Goal: Information Seeking & Learning: Learn about a topic

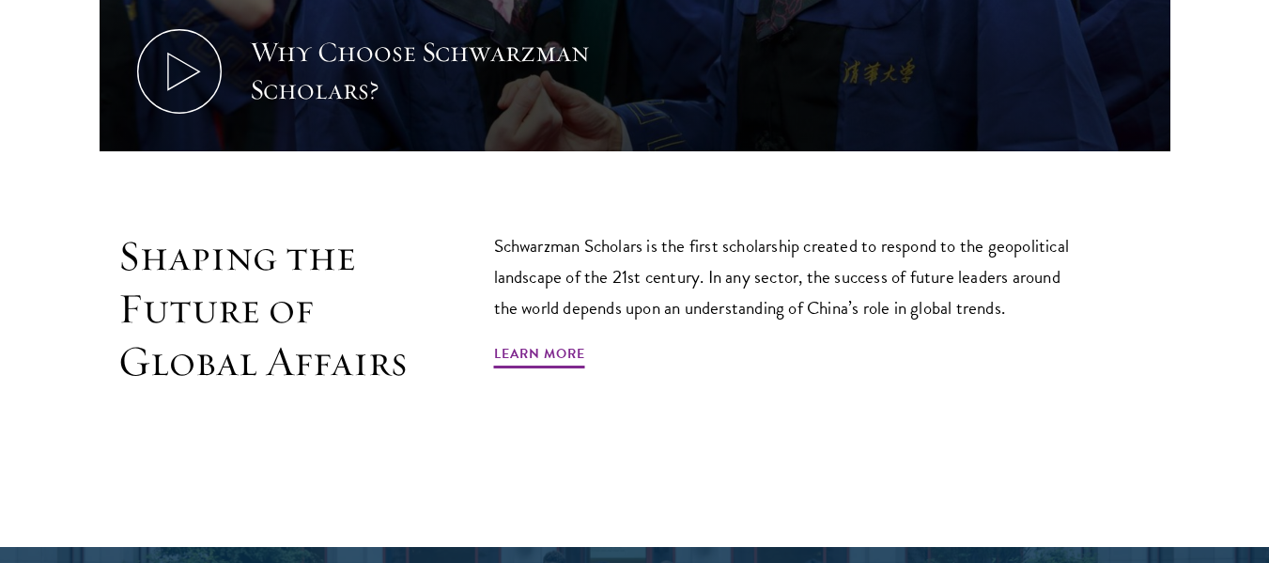
scroll to position [1052, 0]
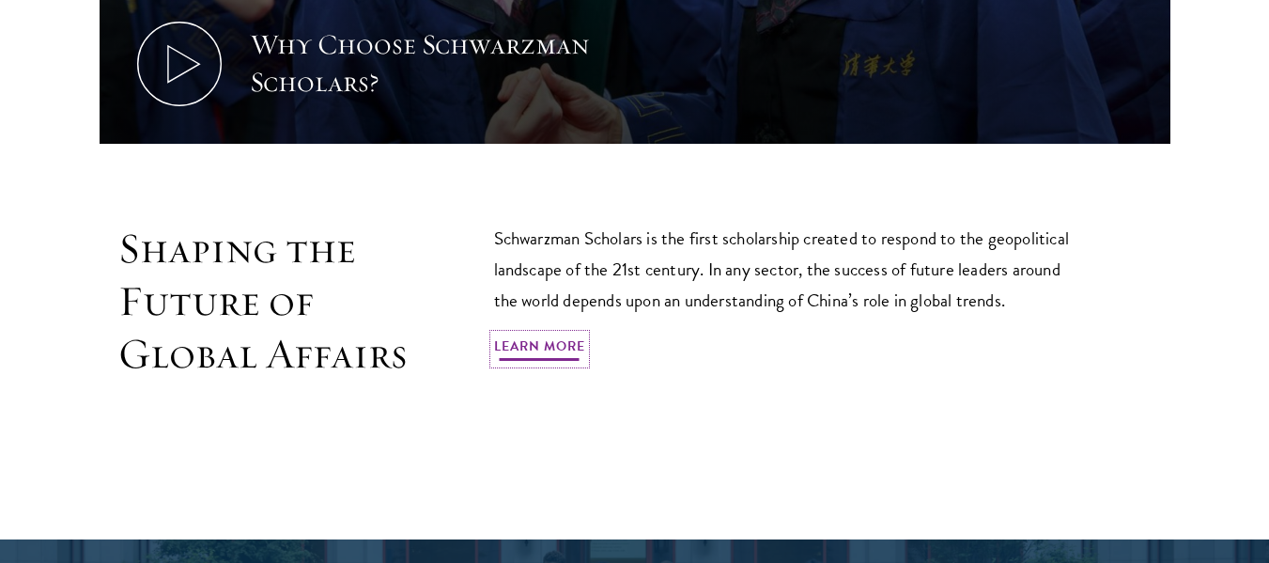
click at [521, 334] on link "Learn More" at bounding box center [539, 348] width 91 height 29
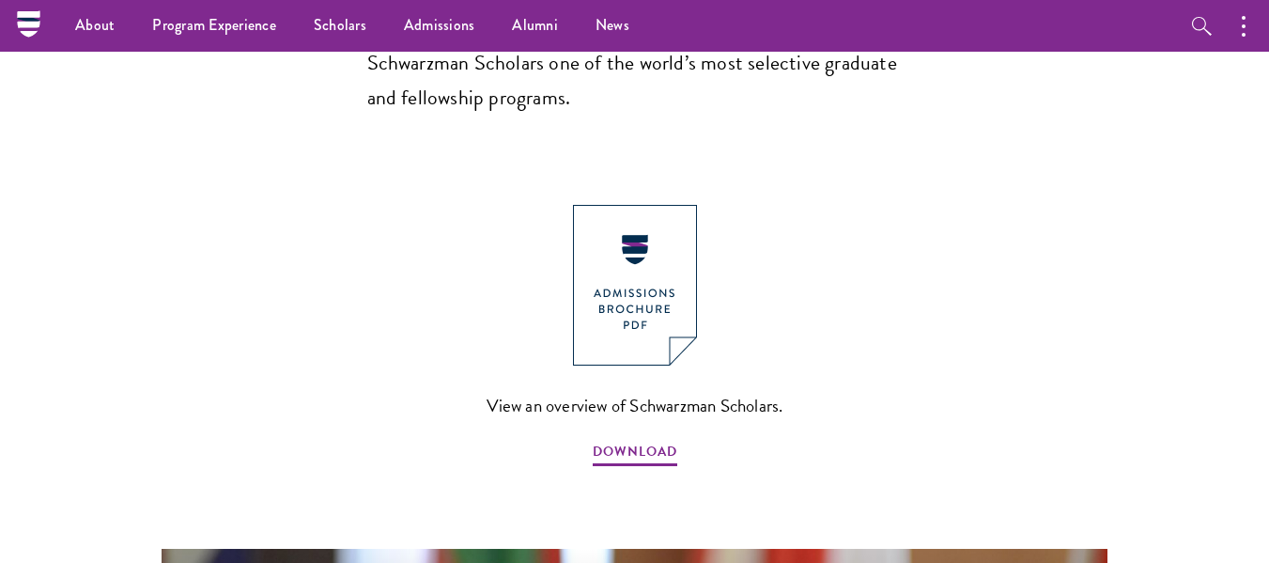
scroll to position [1989, 0]
click at [616, 440] on span "DOWNLOAD" at bounding box center [635, 454] width 85 height 29
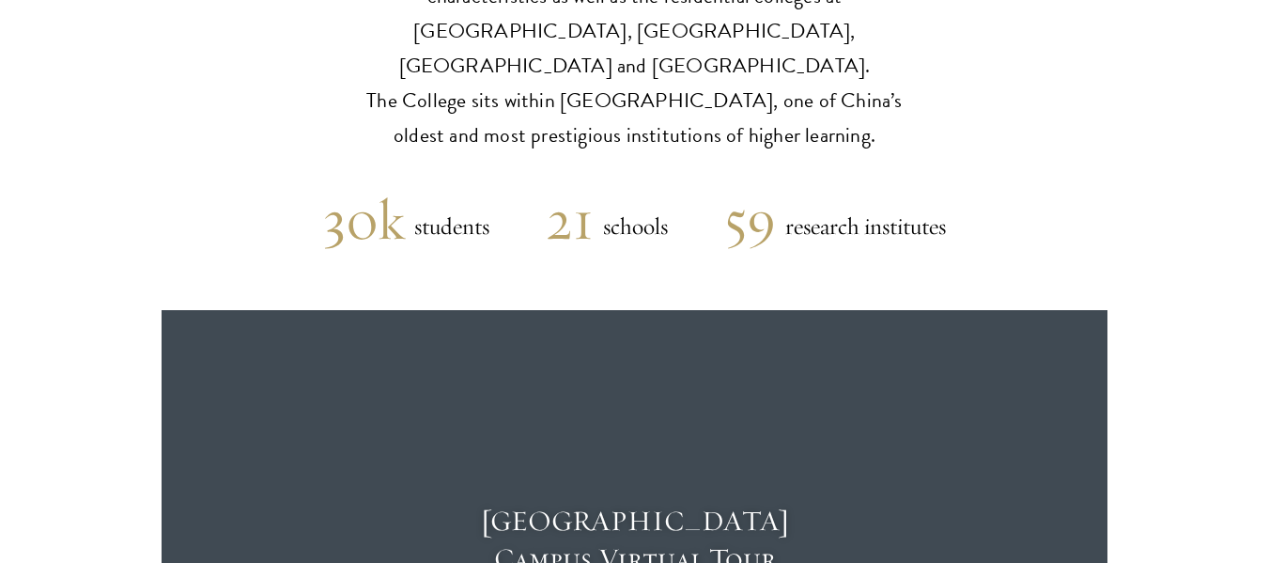
scroll to position [4683, 0]
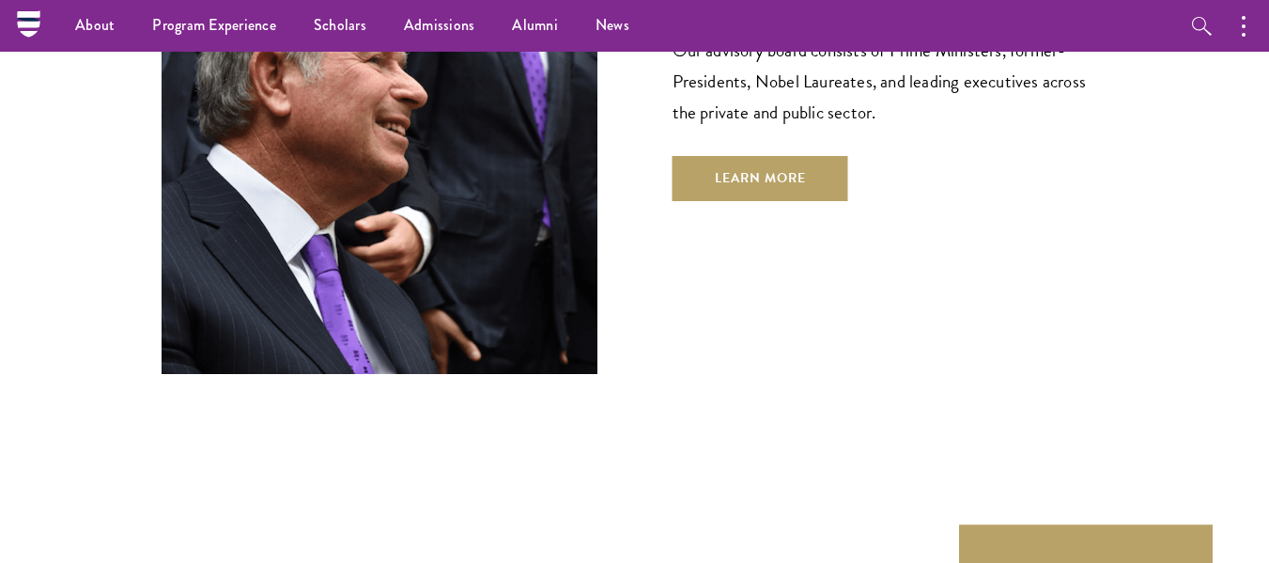
scroll to position [6738, 0]
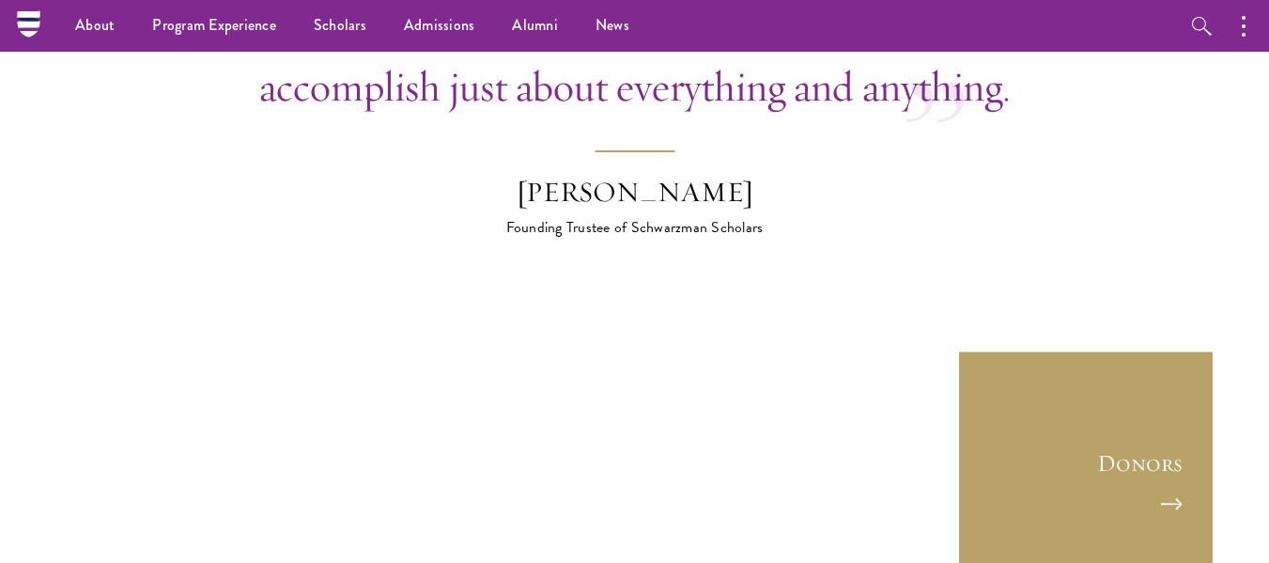
scroll to position [5600, 0]
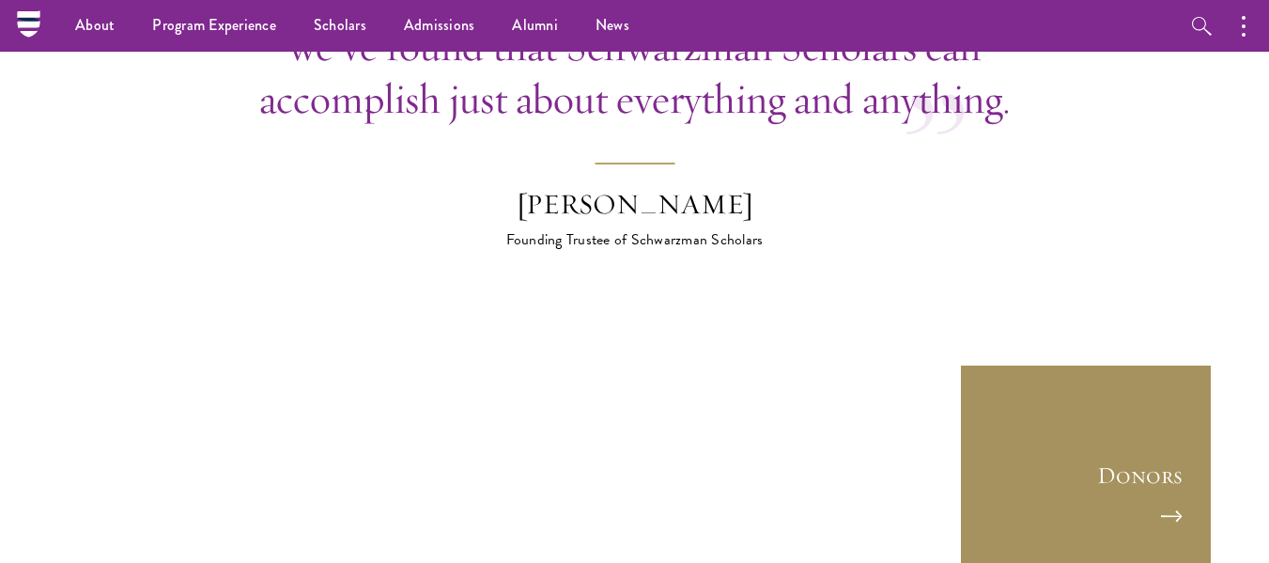
click at [1179, 409] on link "Donors" at bounding box center [1086, 490] width 254 height 254
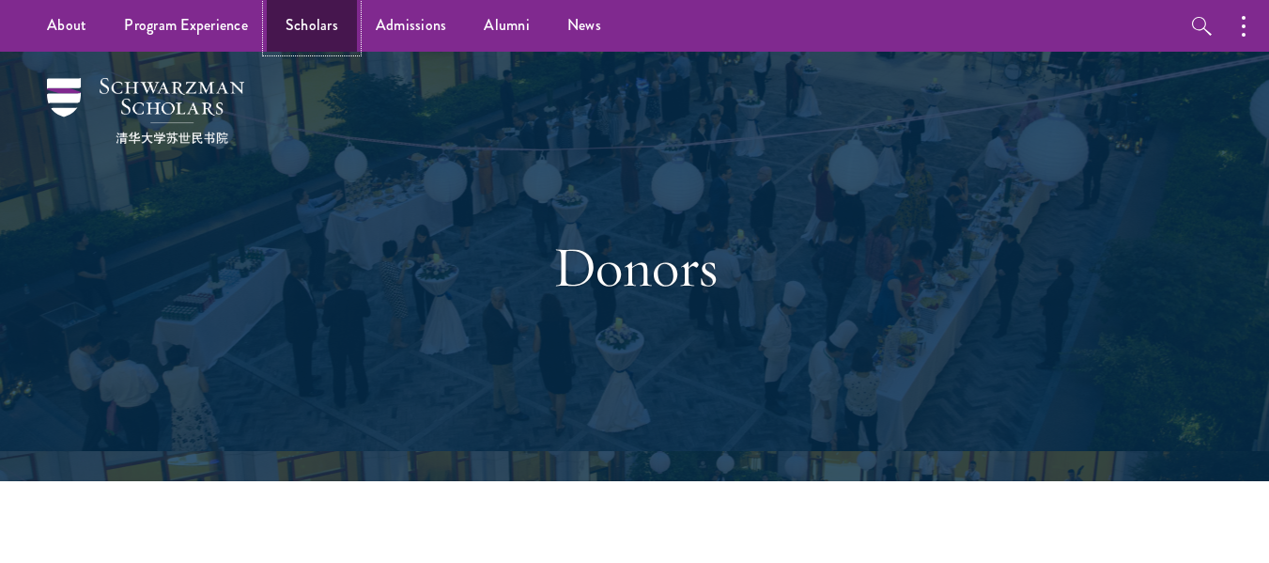
click at [303, 25] on link "Scholars" at bounding box center [312, 26] width 90 height 52
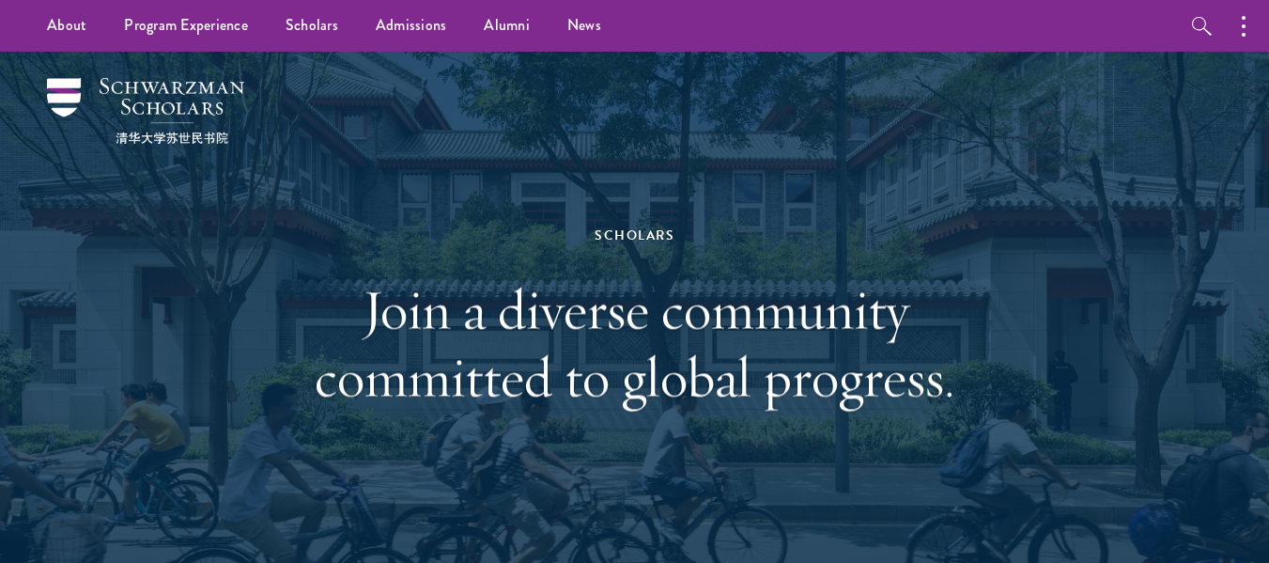
click at [997, 351] on div "Scholars Join a diverse community committed to global progress." at bounding box center [634, 317] width 1081 height 531
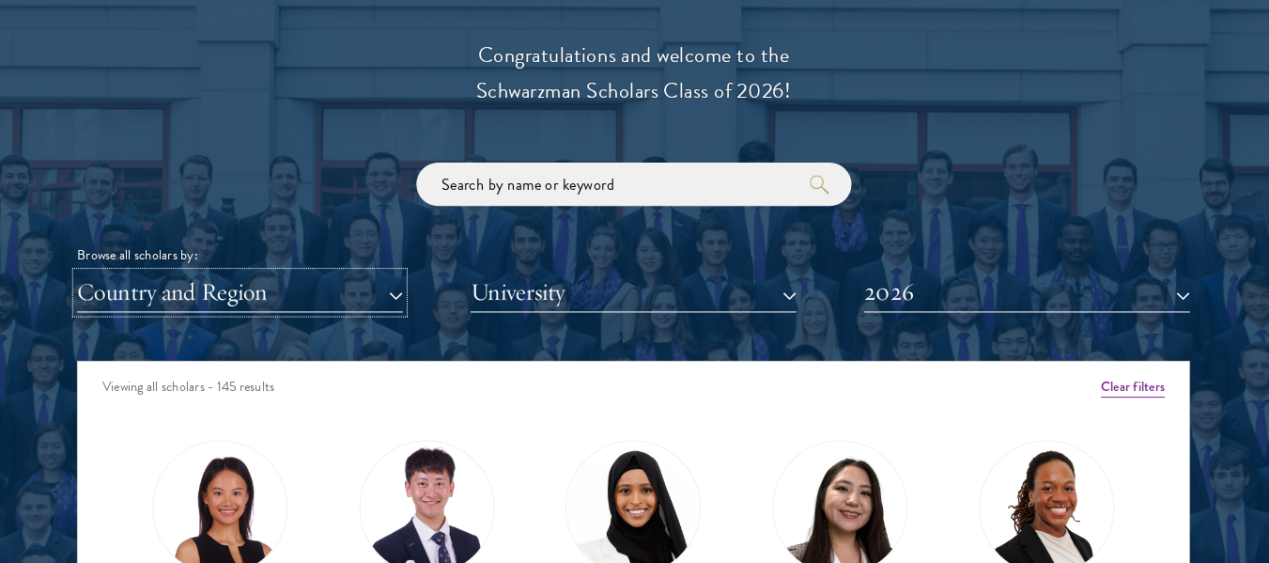
click at [161, 301] on button "Country and Region" at bounding box center [252, 299] width 316 height 39
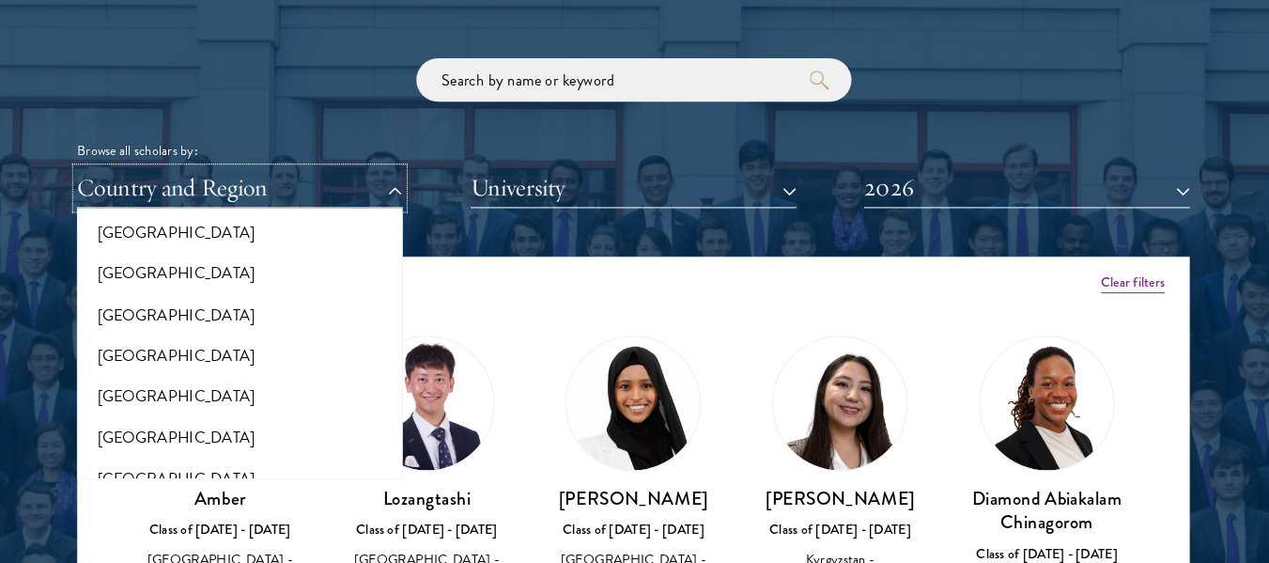
scroll to position [3143, 0]
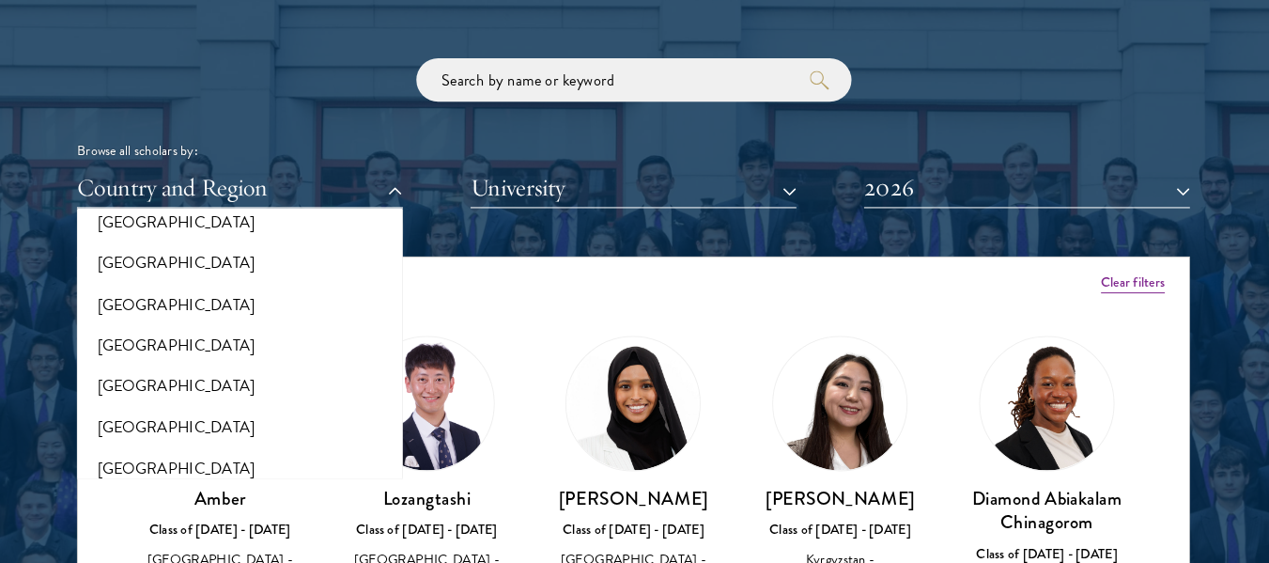
click at [41, 170] on div at bounding box center [634, 350] width 1269 height 1143
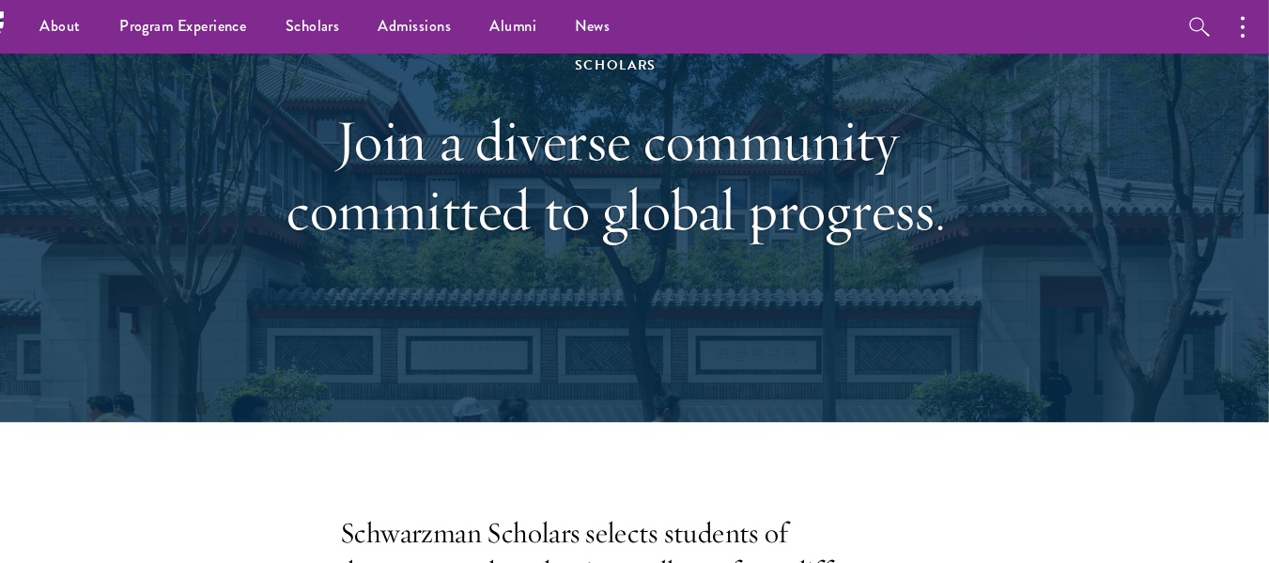
scroll to position [50, 0]
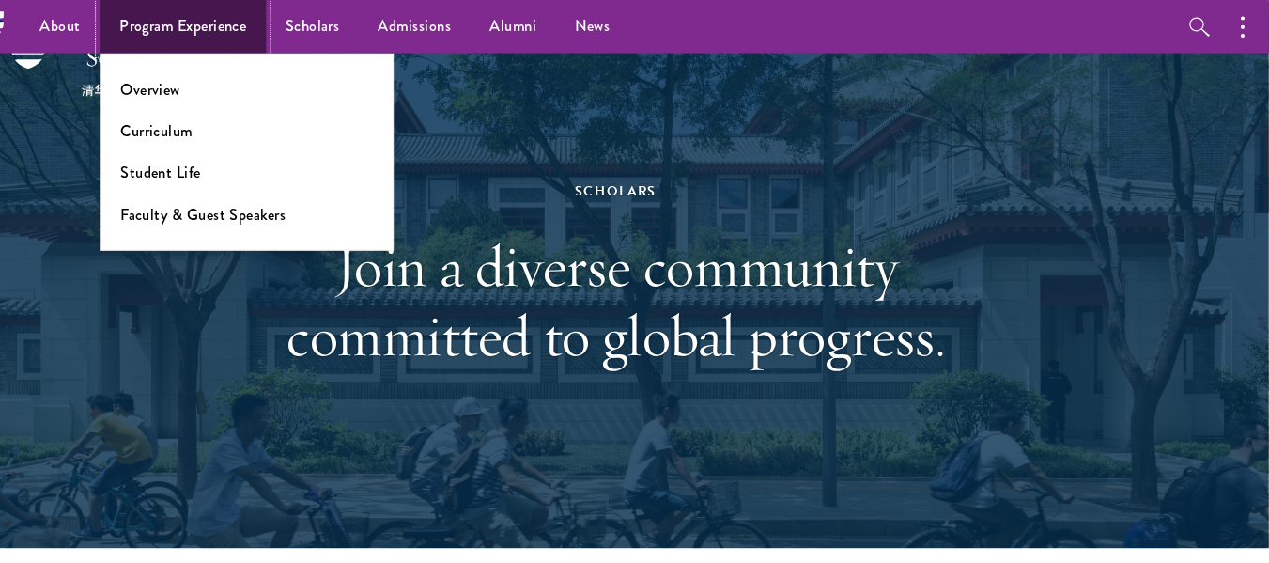
click at [207, 20] on link "Program Experience" at bounding box center [214, 26] width 162 height 52
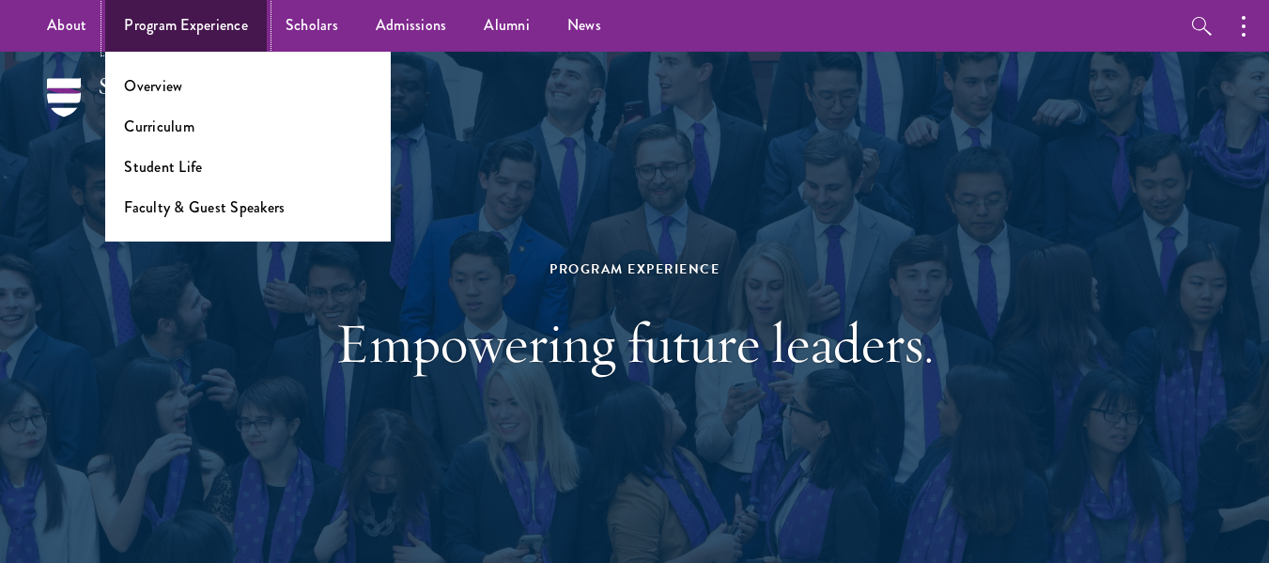
click at [151, 23] on link "Program Experience" at bounding box center [186, 26] width 162 height 52
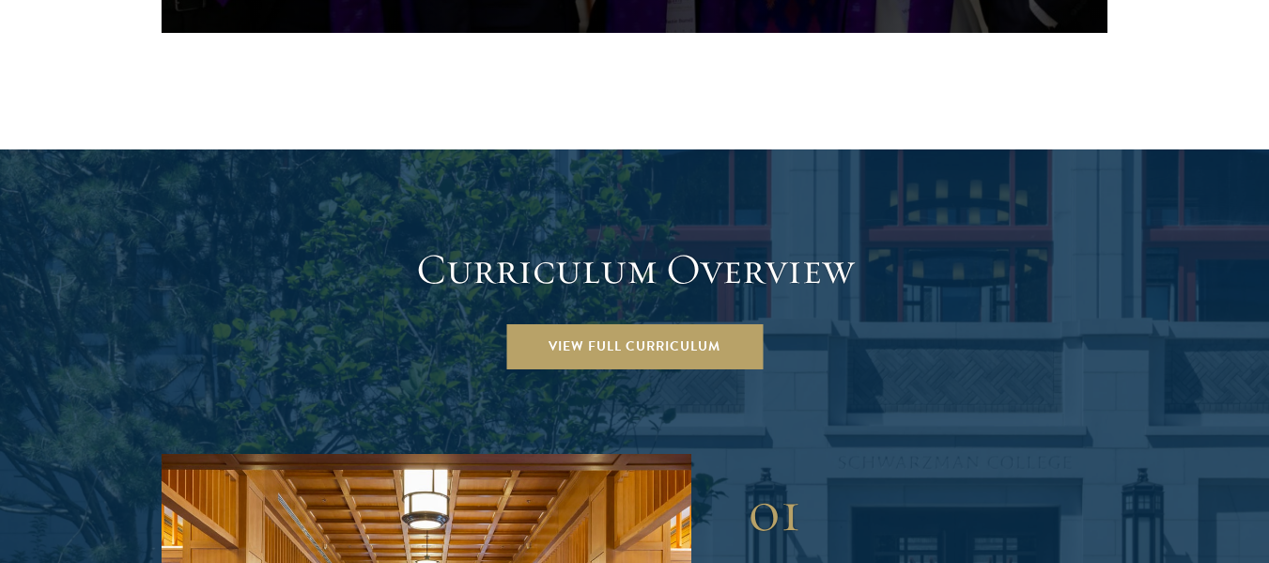
scroll to position [2445, 0]
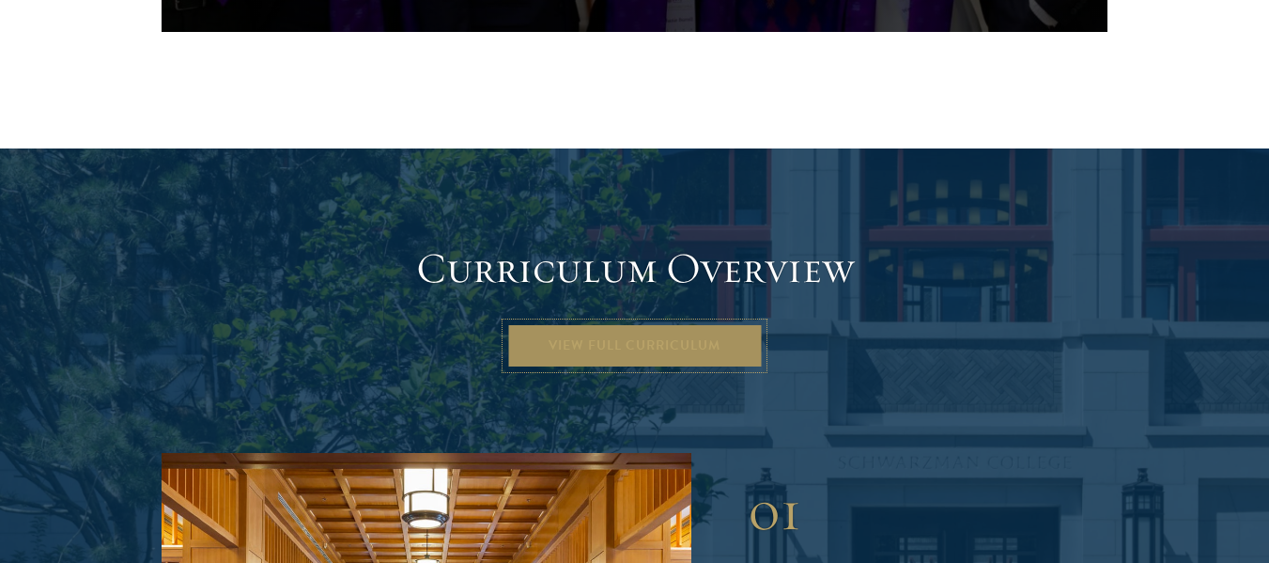
click at [557, 323] on link "View Full Curriculum" at bounding box center [634, 345] width 256 height 45
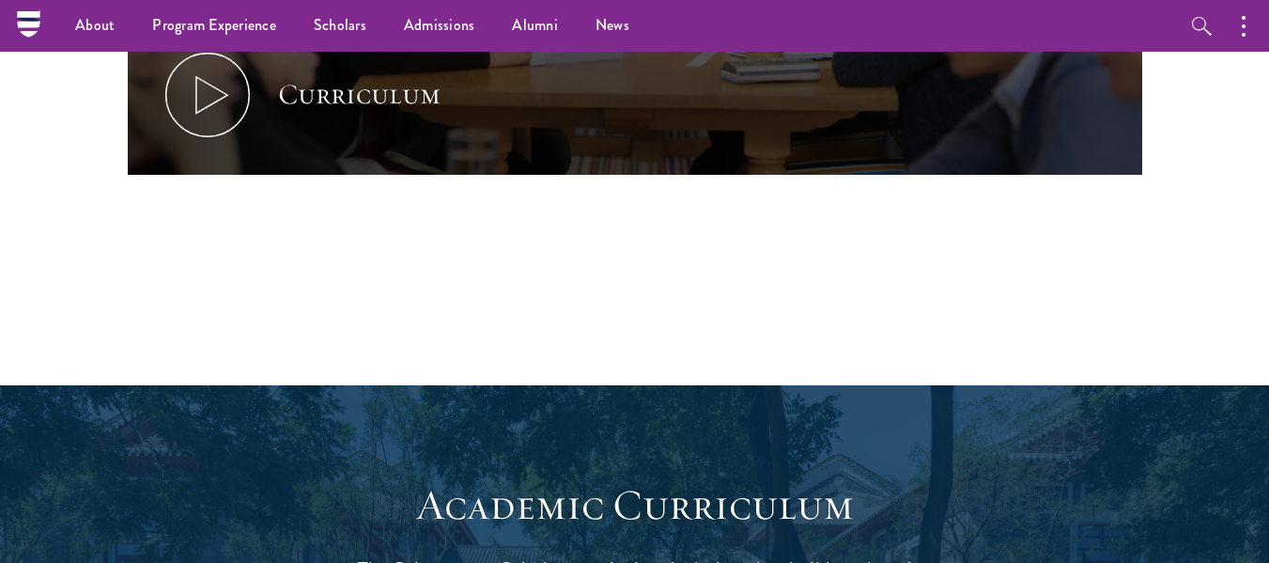
scroll to position [1192, 0]
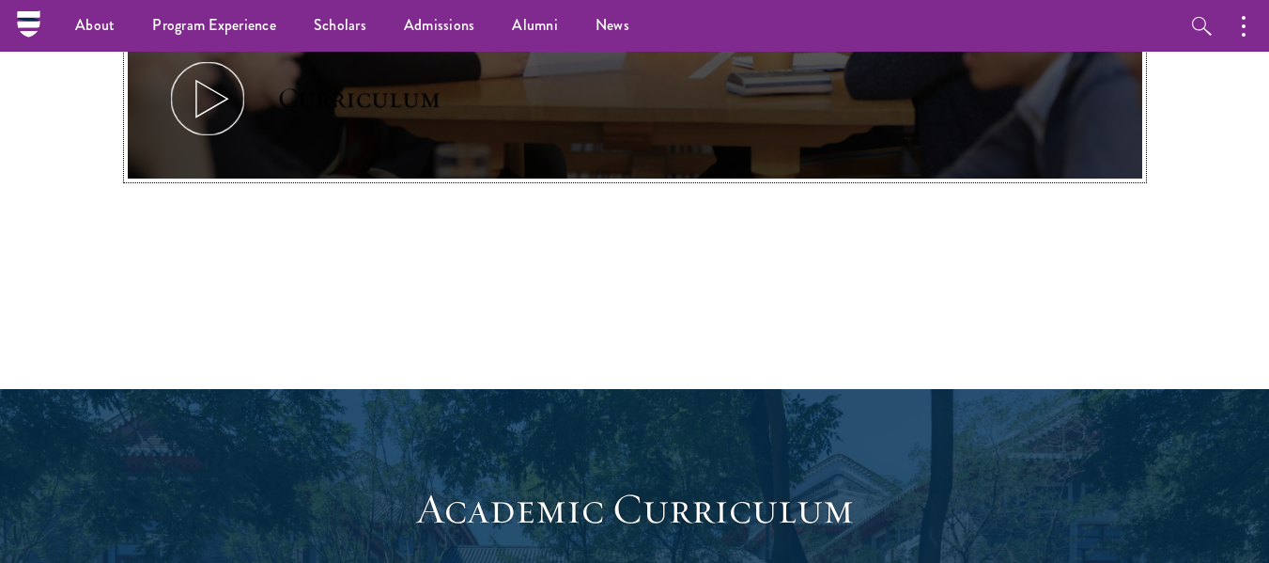
click at [220, 101] on icon at bounding box center [207, 98] width 85 height 85
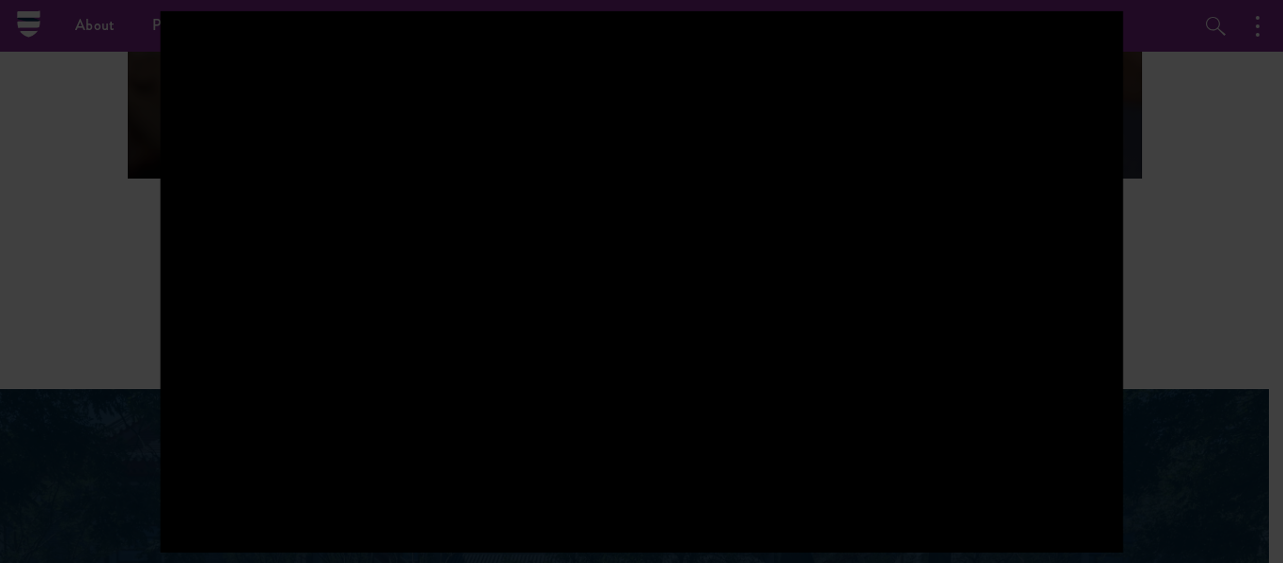
click at [51, 255] on div at bounding box center [641, 281] width 1283 height 563
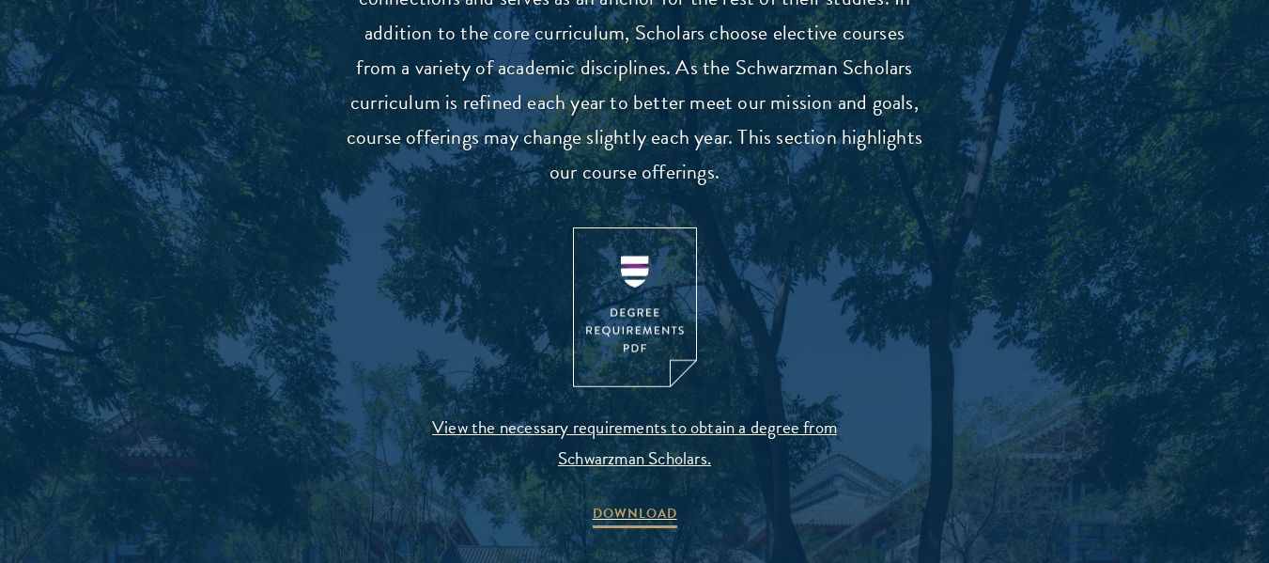
scroll to position [1880, 0]
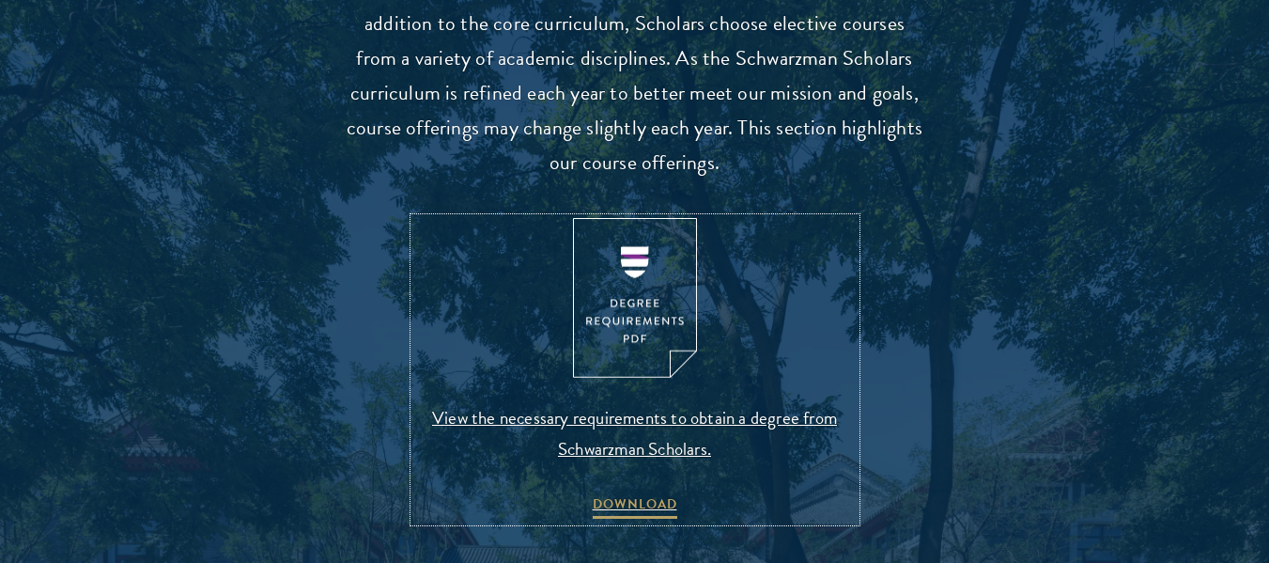
click at [618, 334] on img at bounding box center [635, 298] width 124 height 161
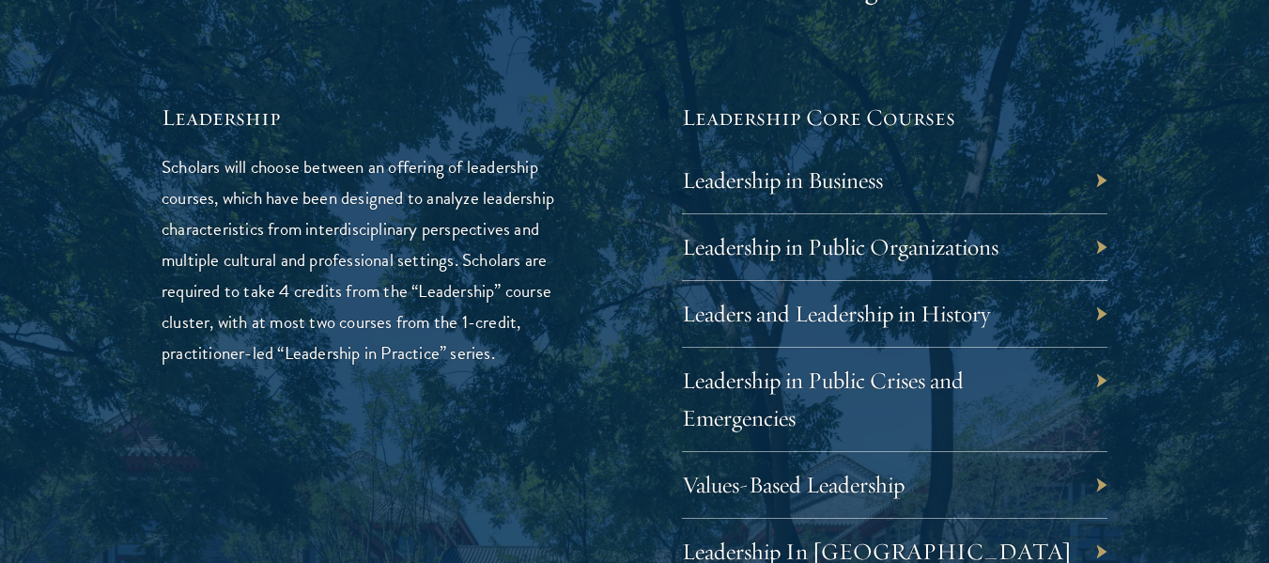
scroll to position [3061, 0]
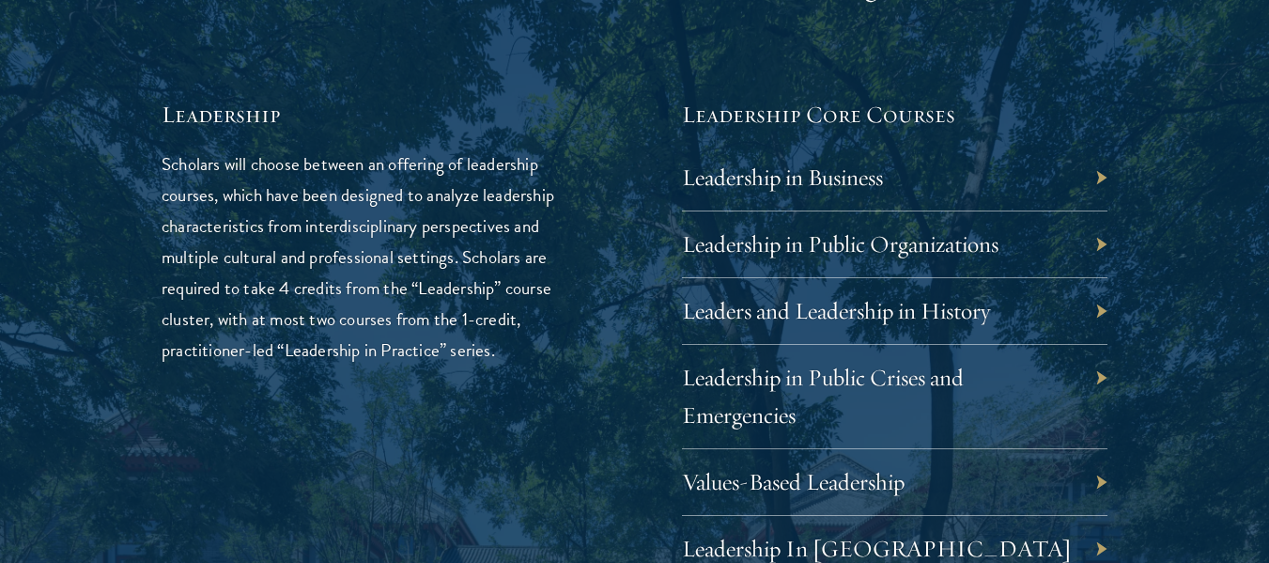
click at [1064, 177] on div "Leadership in Business" at bounding box center [895, 178] width 426 height 67
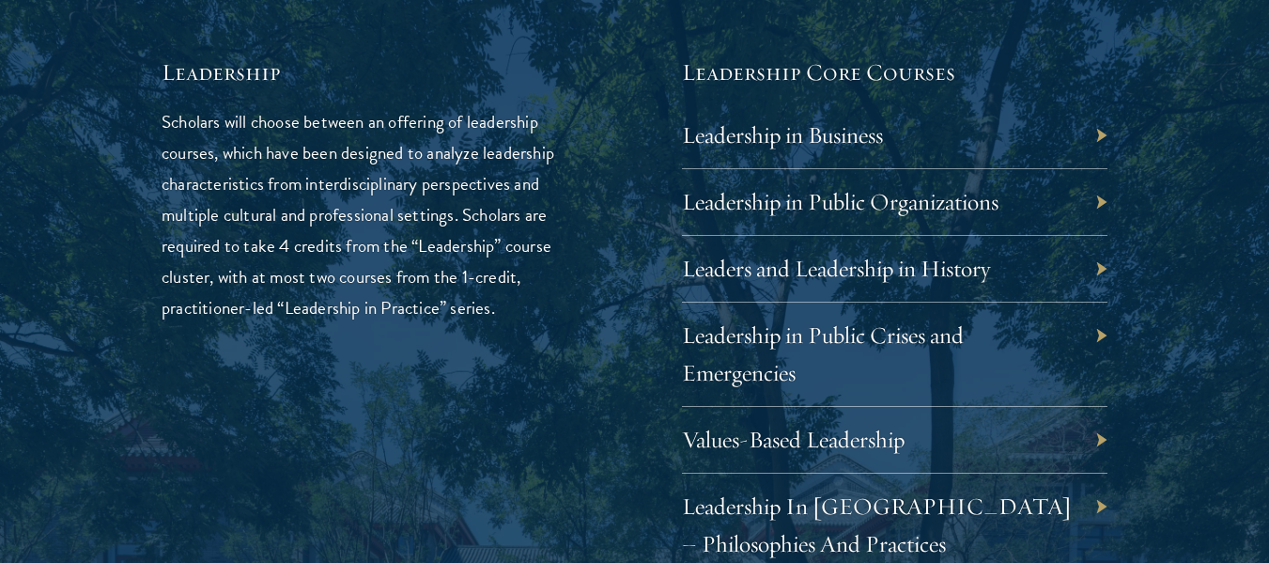
scroll to position [3114, 0]
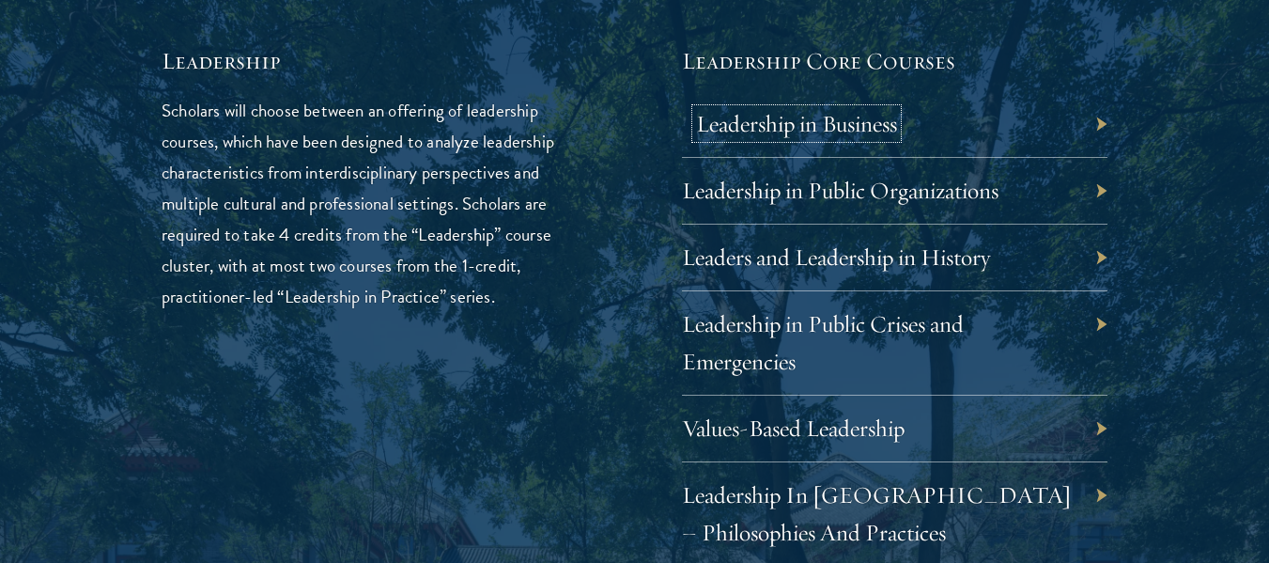
click at [739, 120] on link "Leadership in Business" at bounding box center [796, 123] width 201 height 29
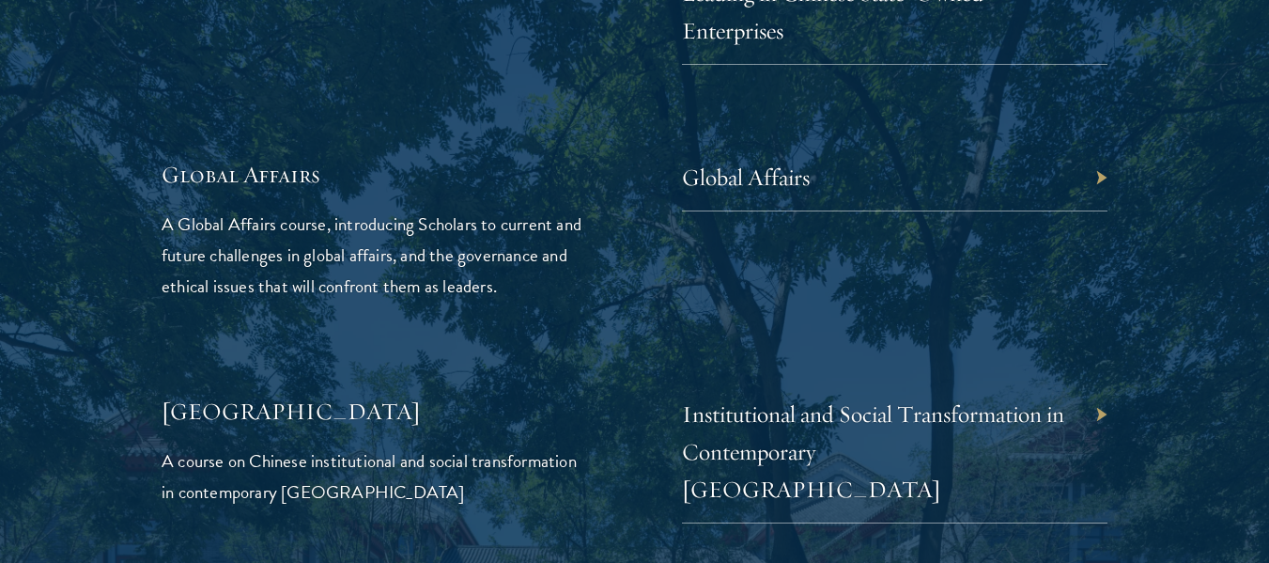
scroll to position [4454, 0]
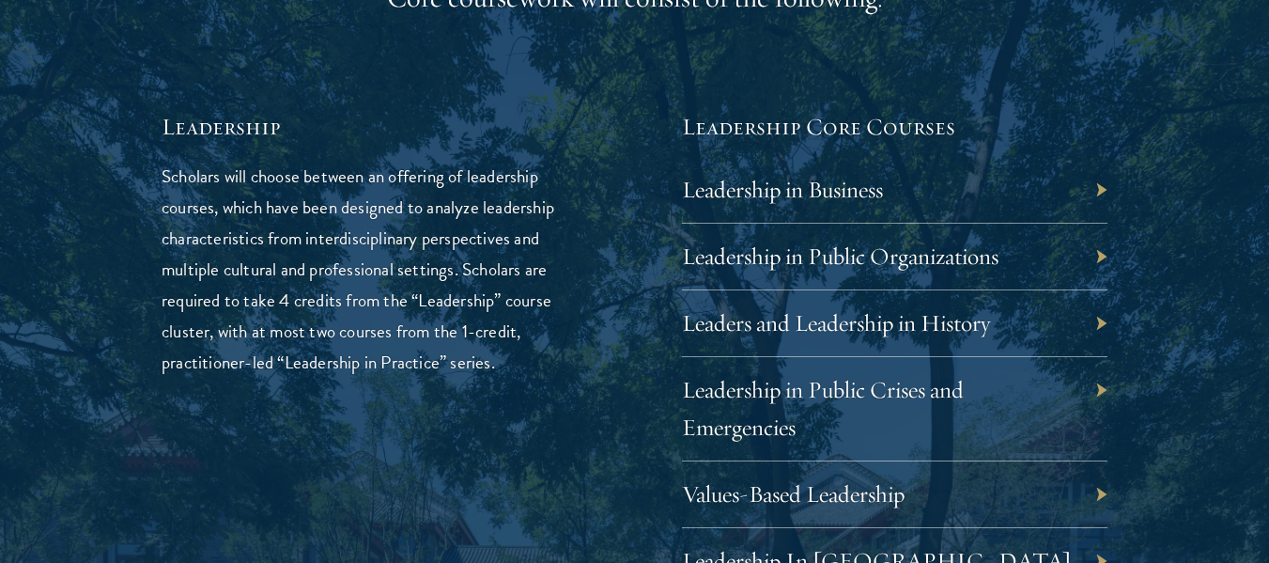
scroll to position [3049, 0]
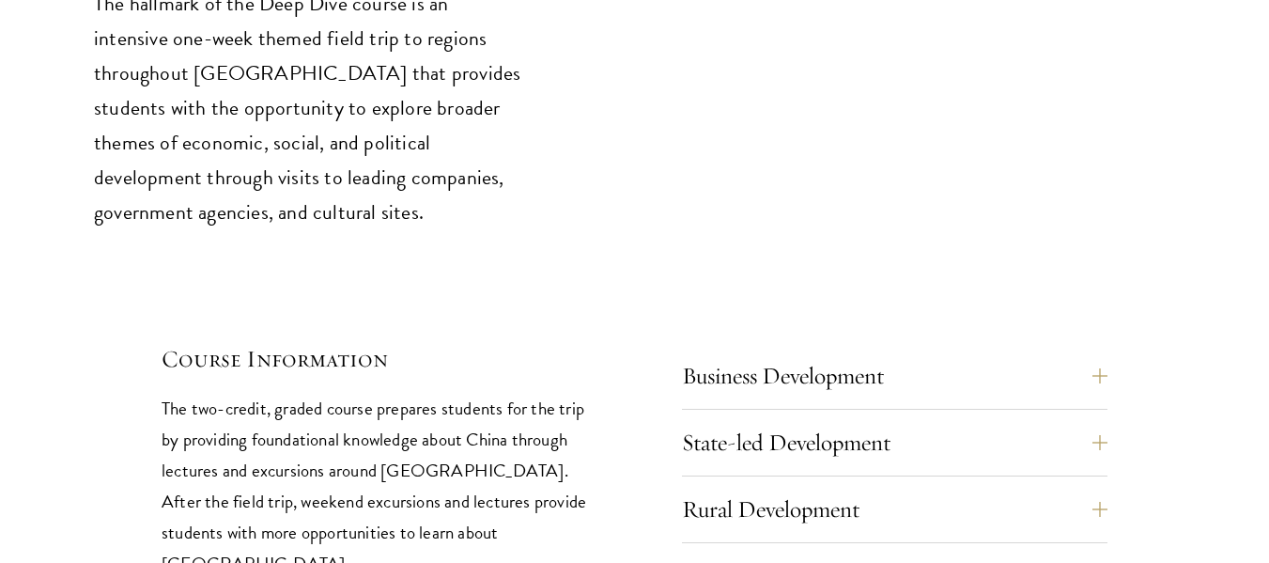
scroll to position [7898, 0]
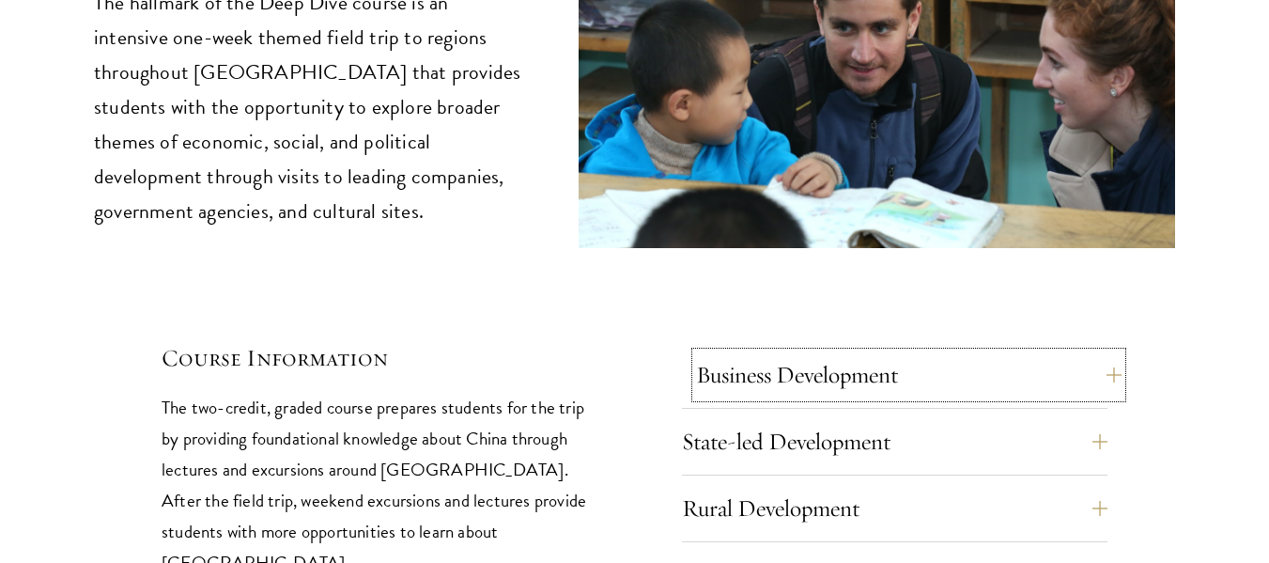
click at [1103, 352] on button "Business Development" at bounding box center [909, 374] width 426 height 45
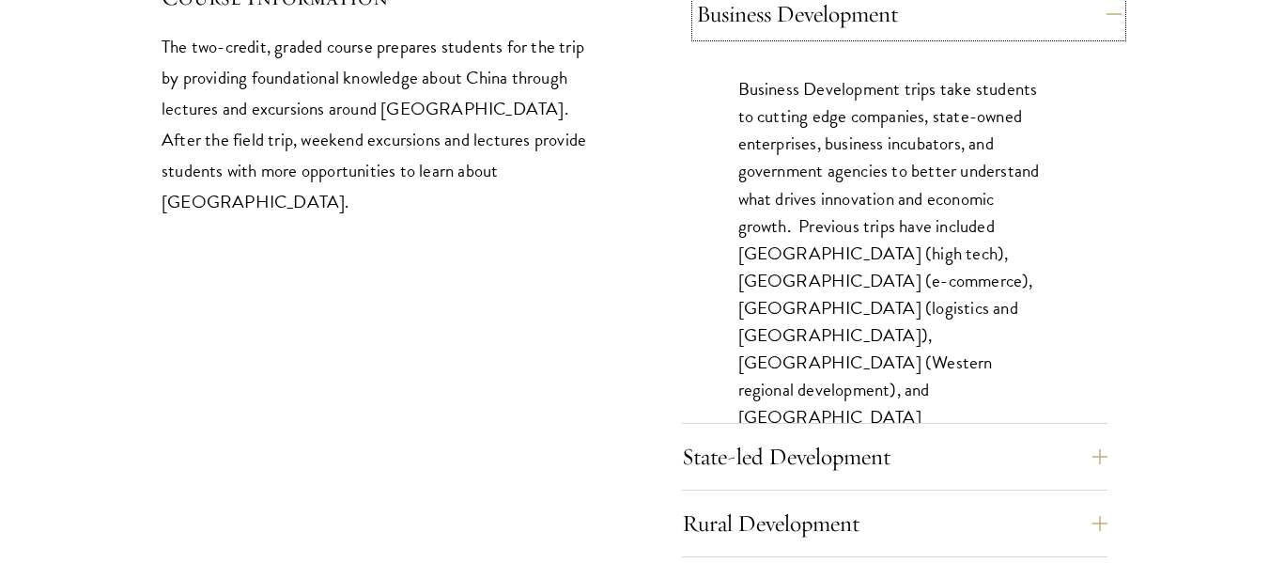
scroll to position [8259, 0]
click at [1103, 433] on button "State-led Development" at bounding box center [909, 455] width 426 height 45
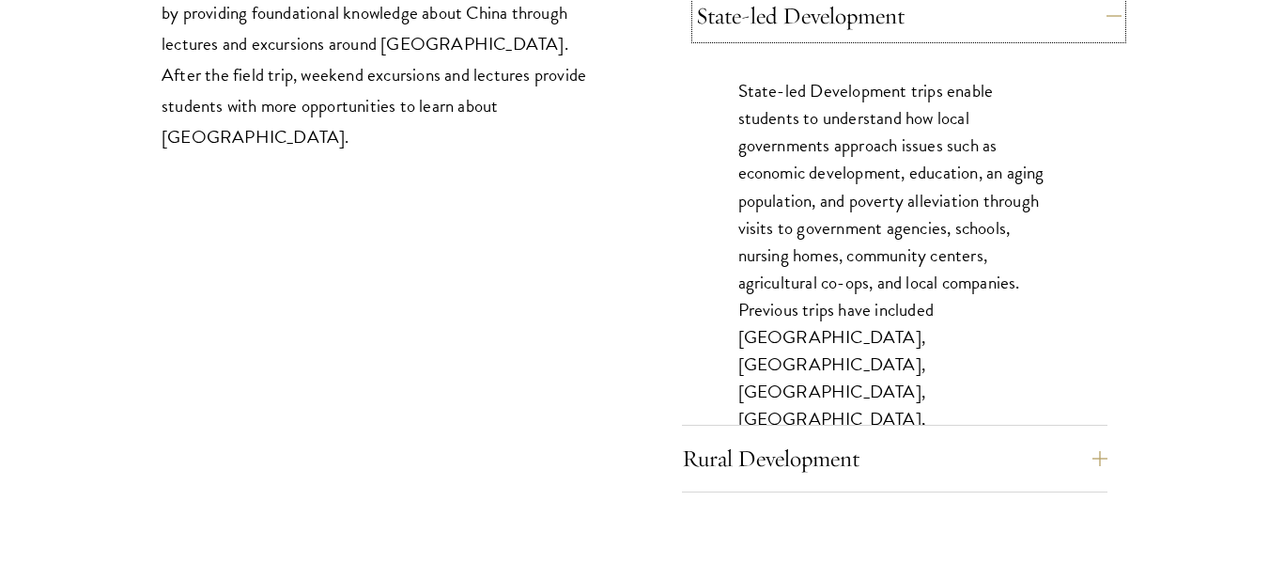
scroll to position [8342, 0]
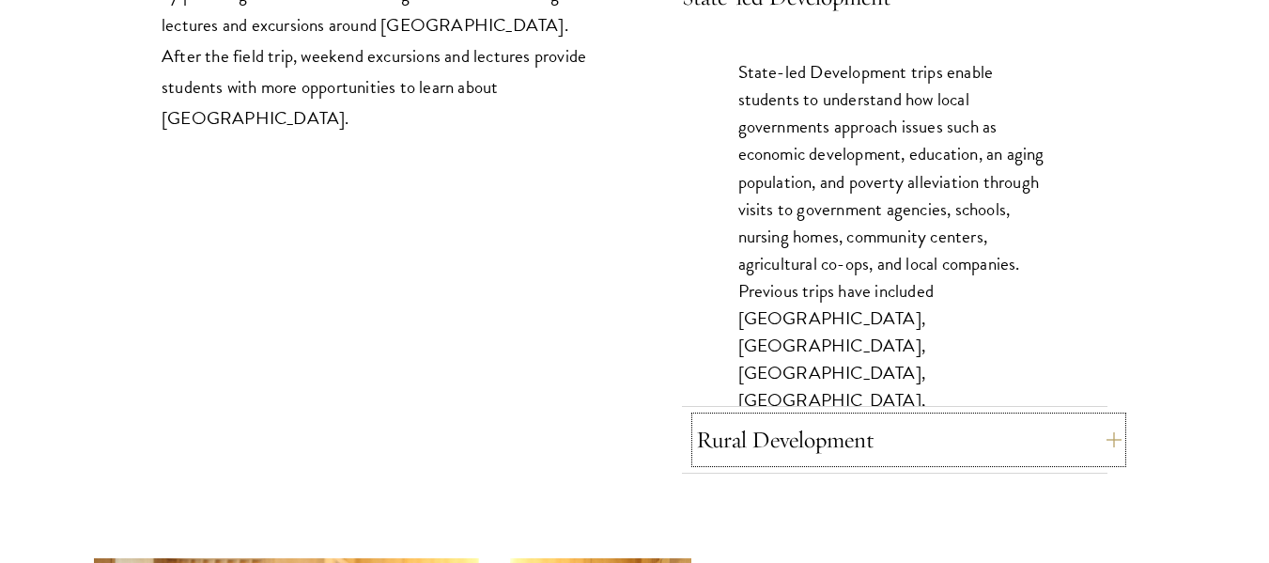
click at [1105, 417] on button "Rural Development" at bounding box center [909, 439] width 426 height 45
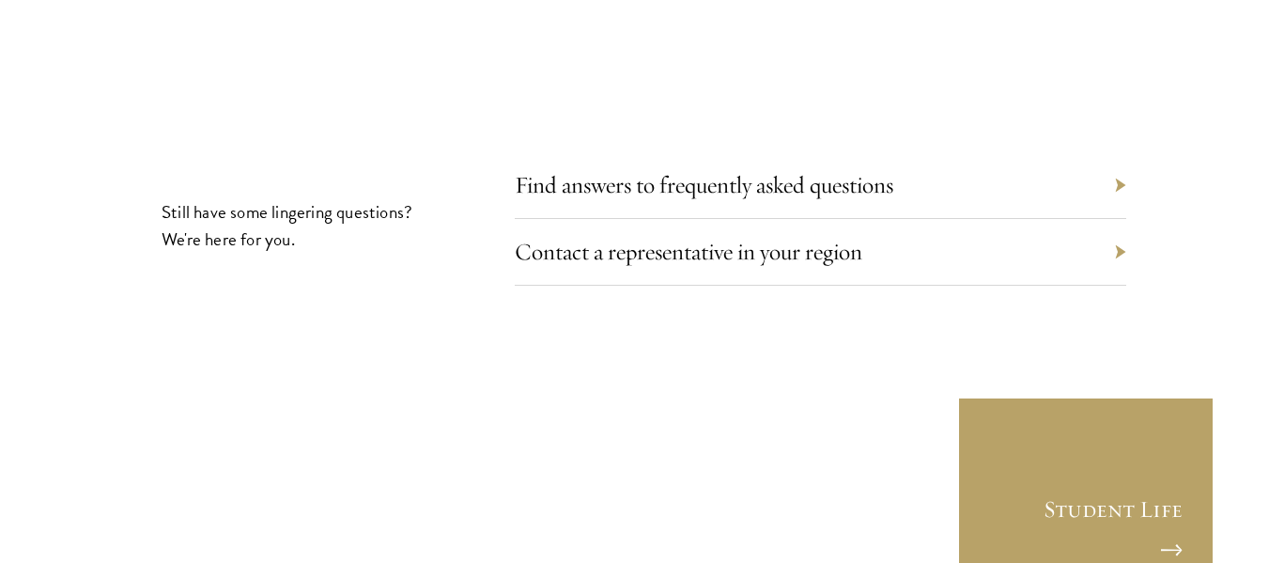
scroll to position [10648, 0]
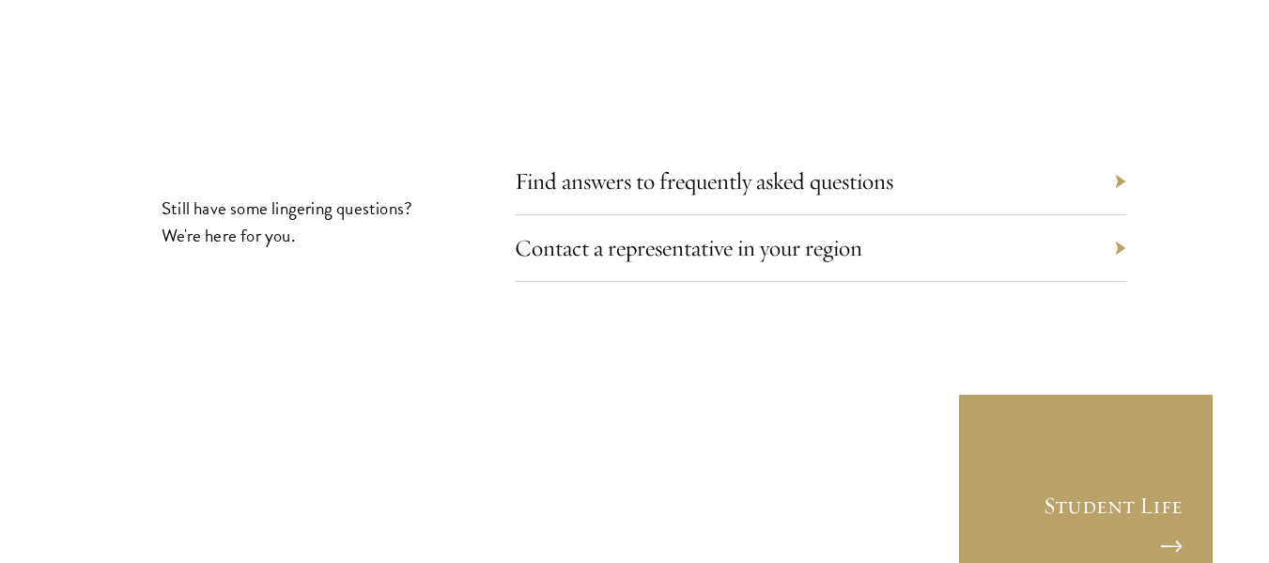
click at [1105, 215] on div "Contact a representative in your region" at bounding box center [820, 248] width 611 height 67
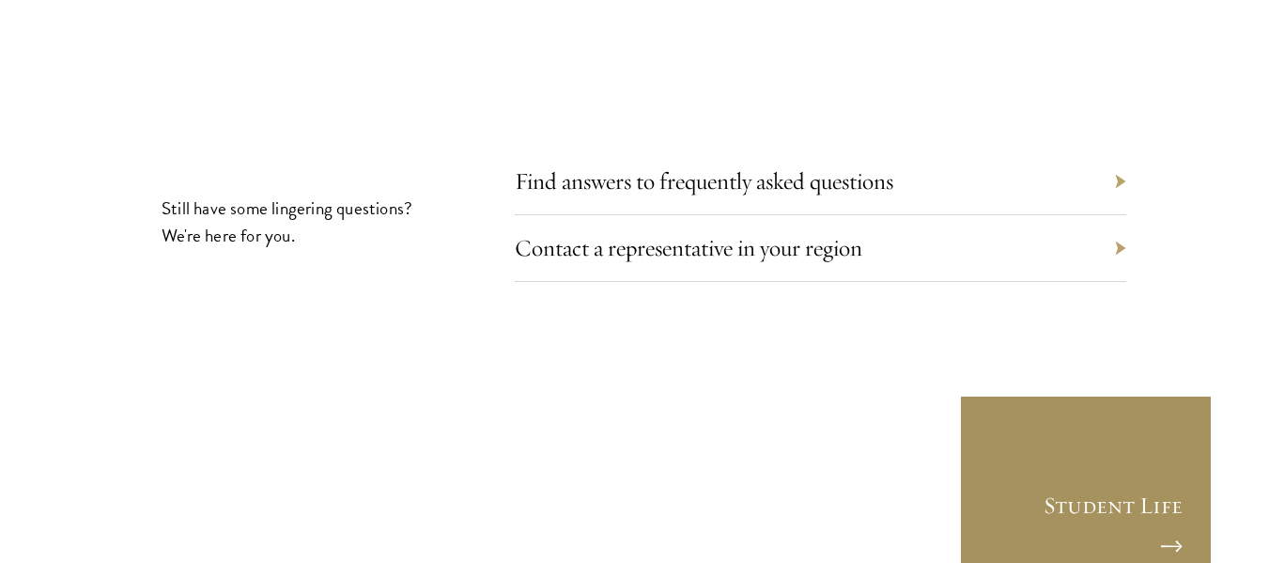
click at [1145, 397] on link "Student Life" at bounding box center [1086, 521] width 254 height 254
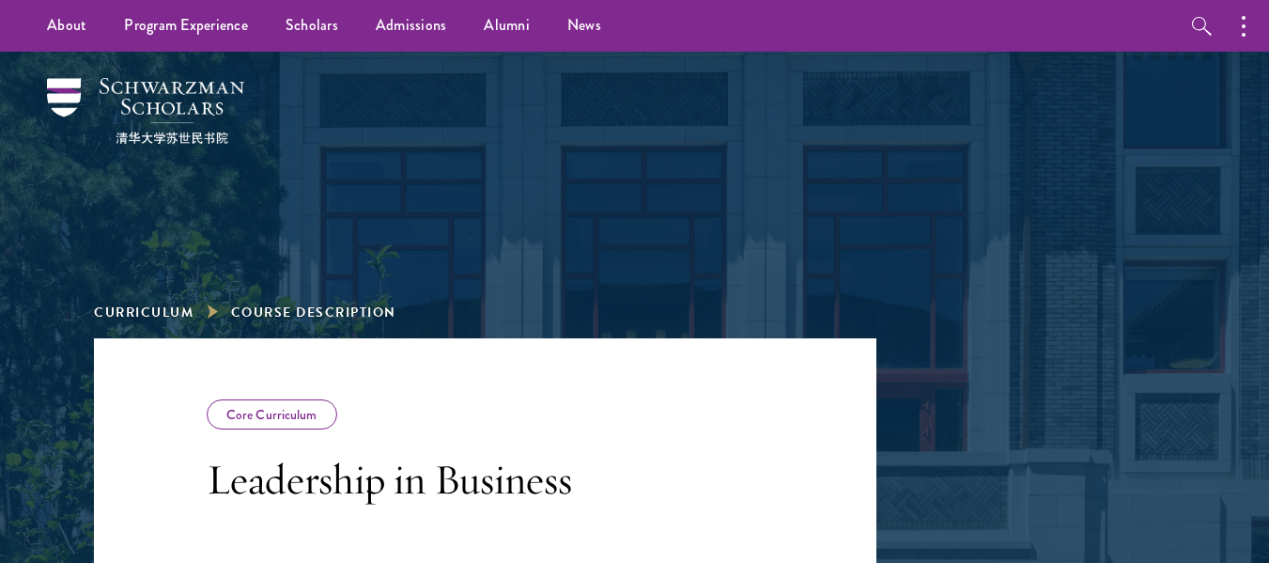
click at [878, 17] on ul "About Overview Leadership Donors Program Experience Overview Curriculum Student…" at bounding box center [501, 26] width 946 height 52
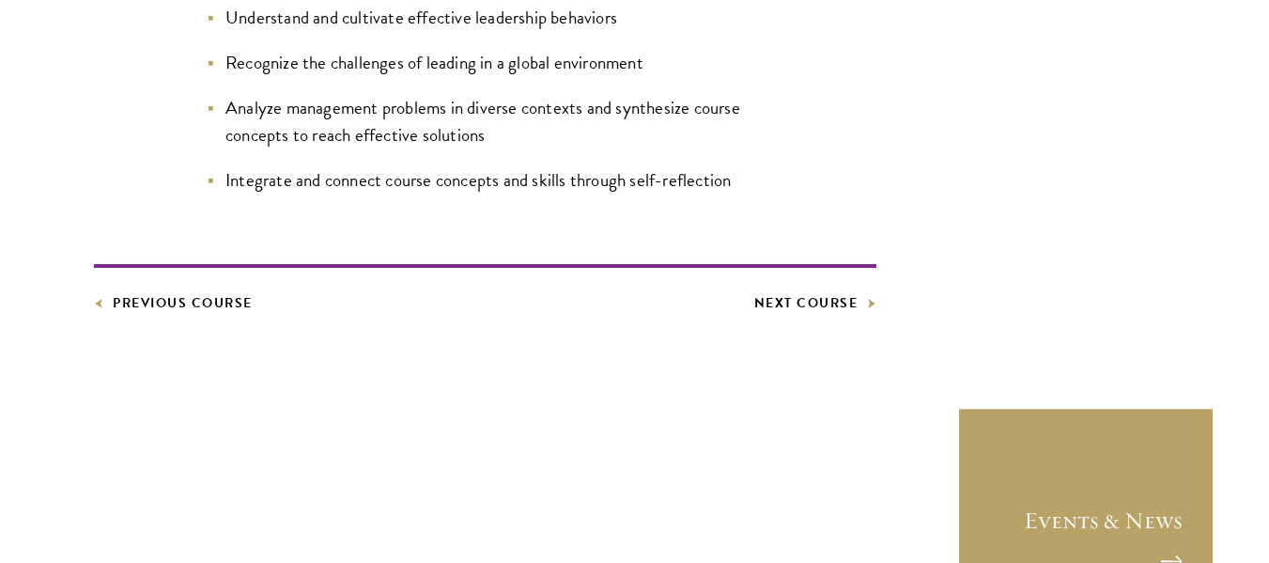
scroll to position [1327, 0]
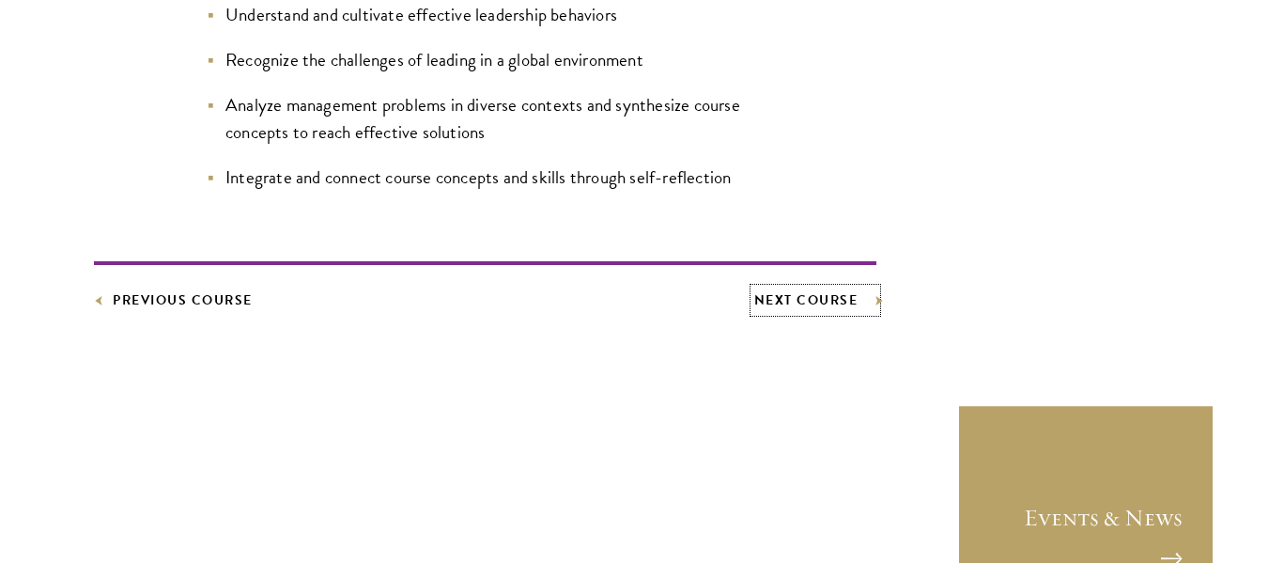
click at [824, 293] on link "Next Course" at bounding box center [815, 299] width 123 height 23
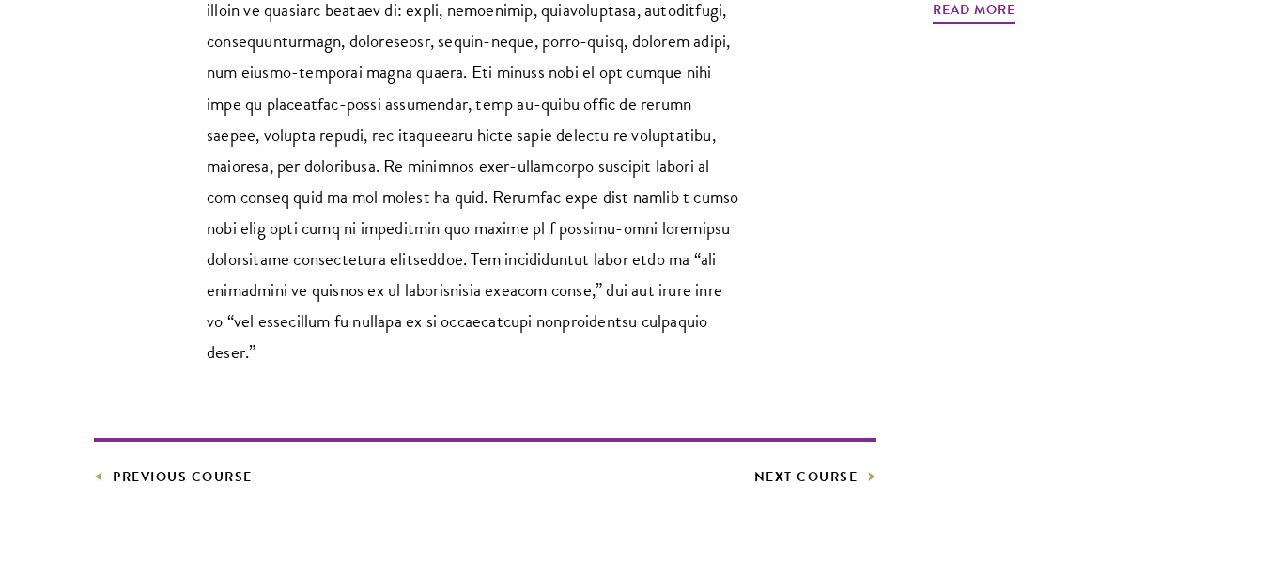
scroll to position [903, 0]
click at [826, 464] on link "Next Course" at bounding box center [815, 475] width 123 height 23
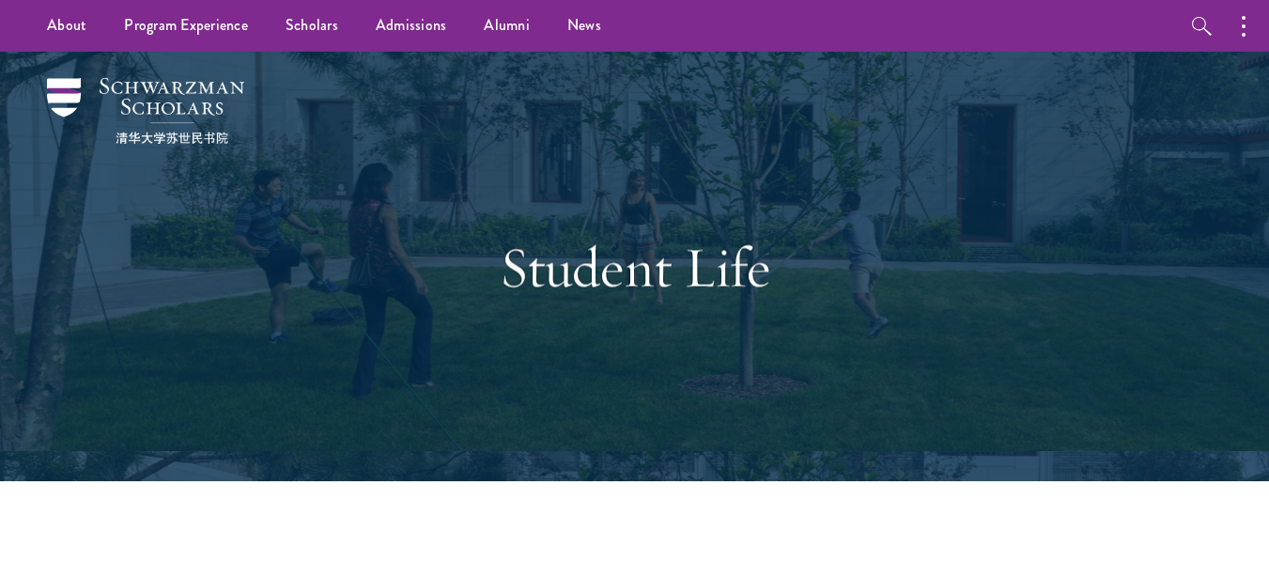
click at [1132, 326] on div "Student Life" at bounding box center [634, 266] width 1081 height 429
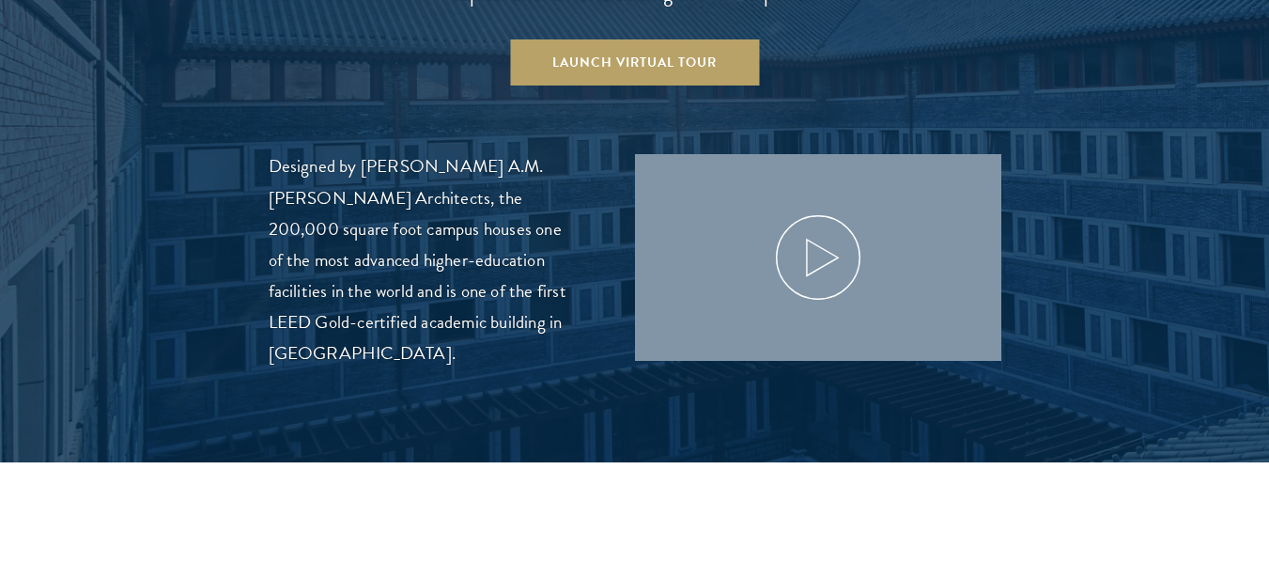
scroll to position [2136, 0]
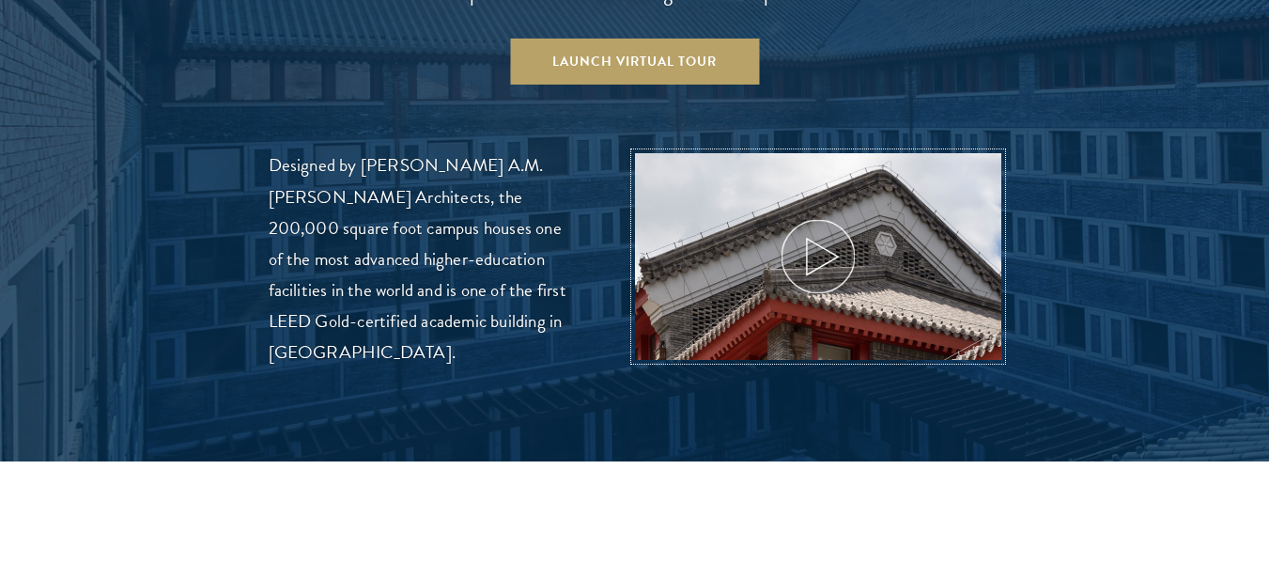
click at [803, 214] on icon at bounding box center [818, 256] width 85 height 85
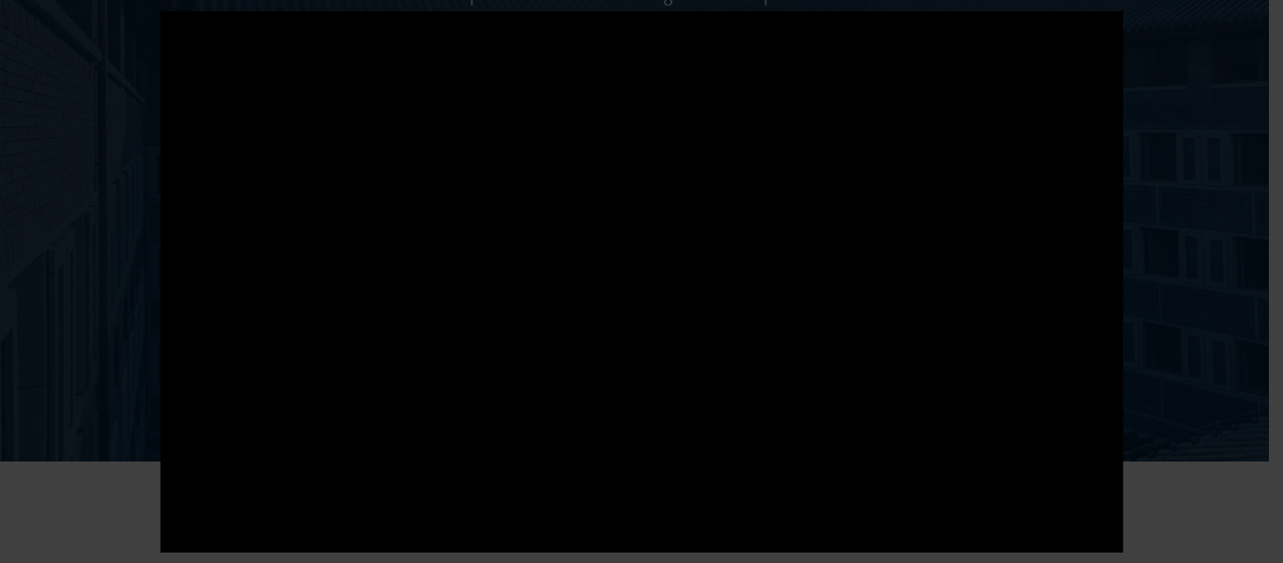
click at [1217, 227] on div at bounding box center [641, 281] width 1283 height 563
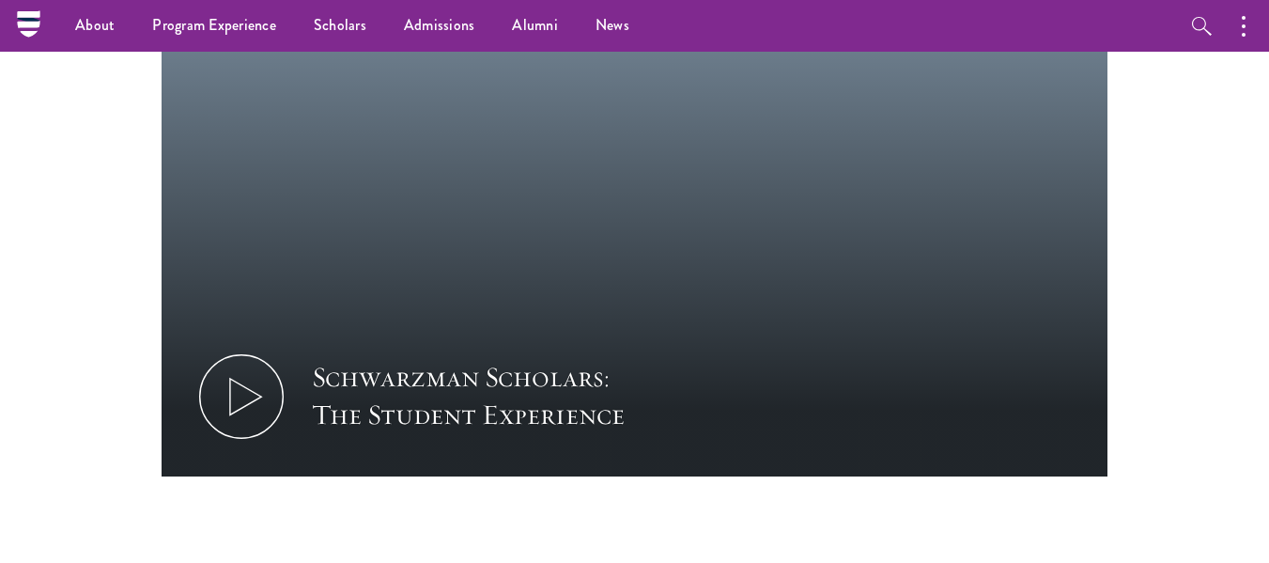
scroll to position [1154, 0]
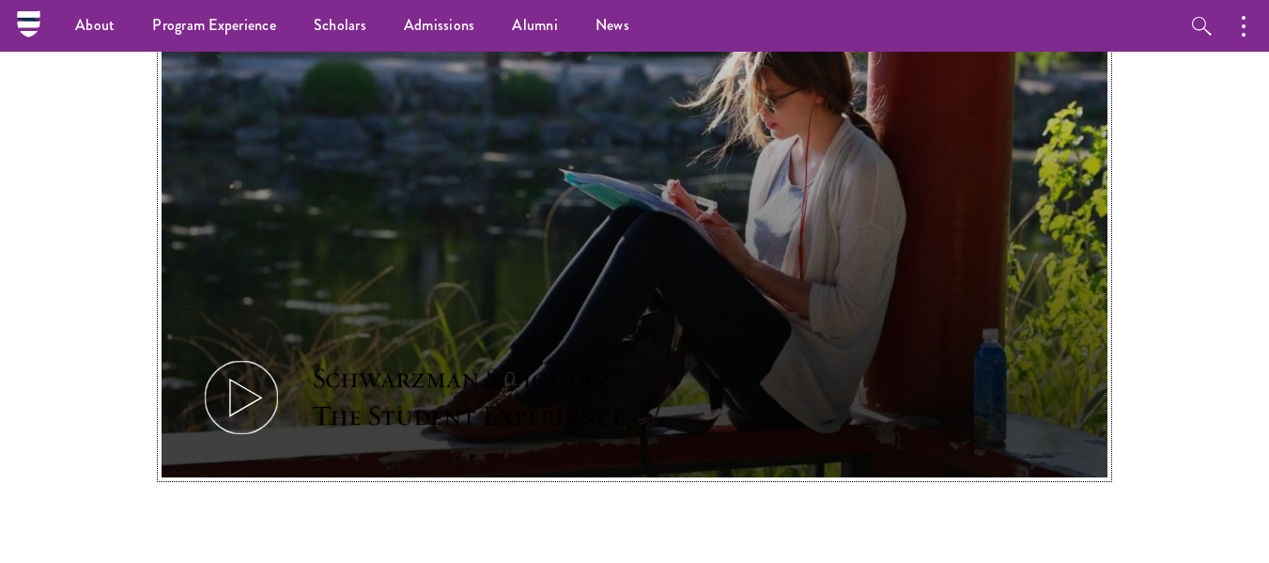
click at [240, 355] on icon at bounding box center [241, 397] width 85 height 85
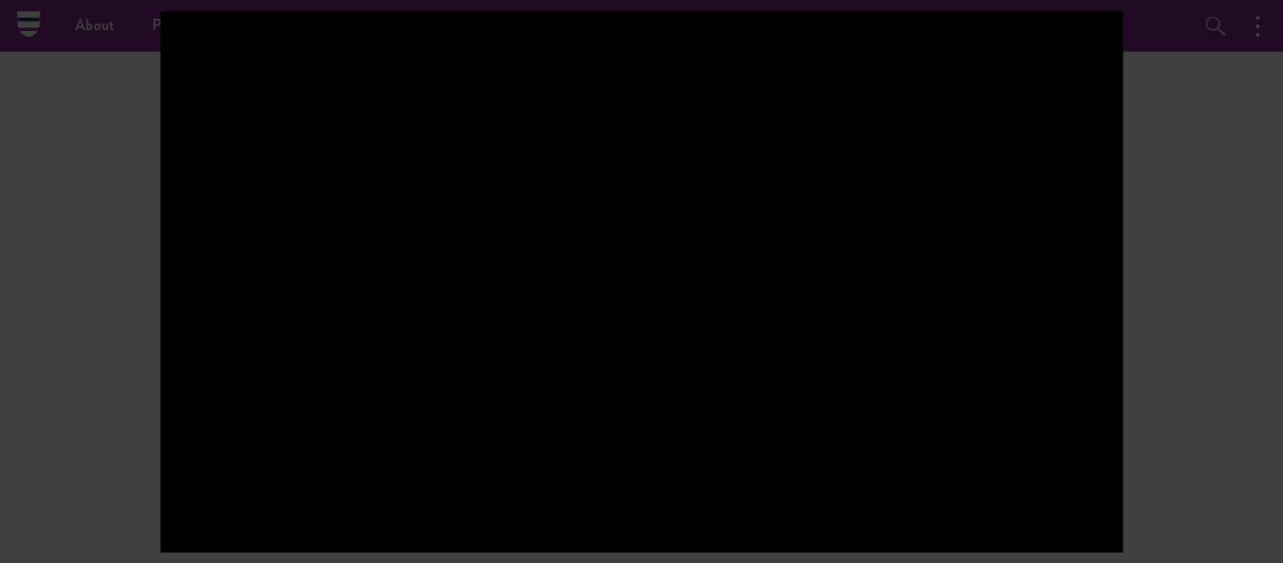
click at [992, 422] on div at bounding box center [642, 280] width 963 height 541
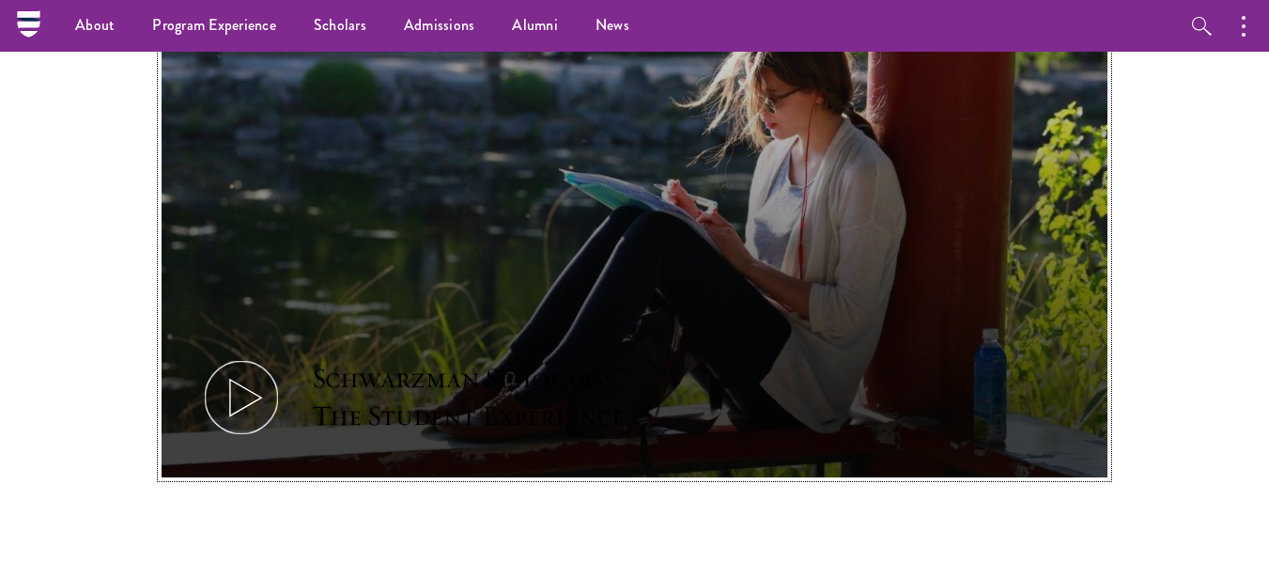
click at [254, 369] on icon at bounding box center [241, 397] width 85 height 85
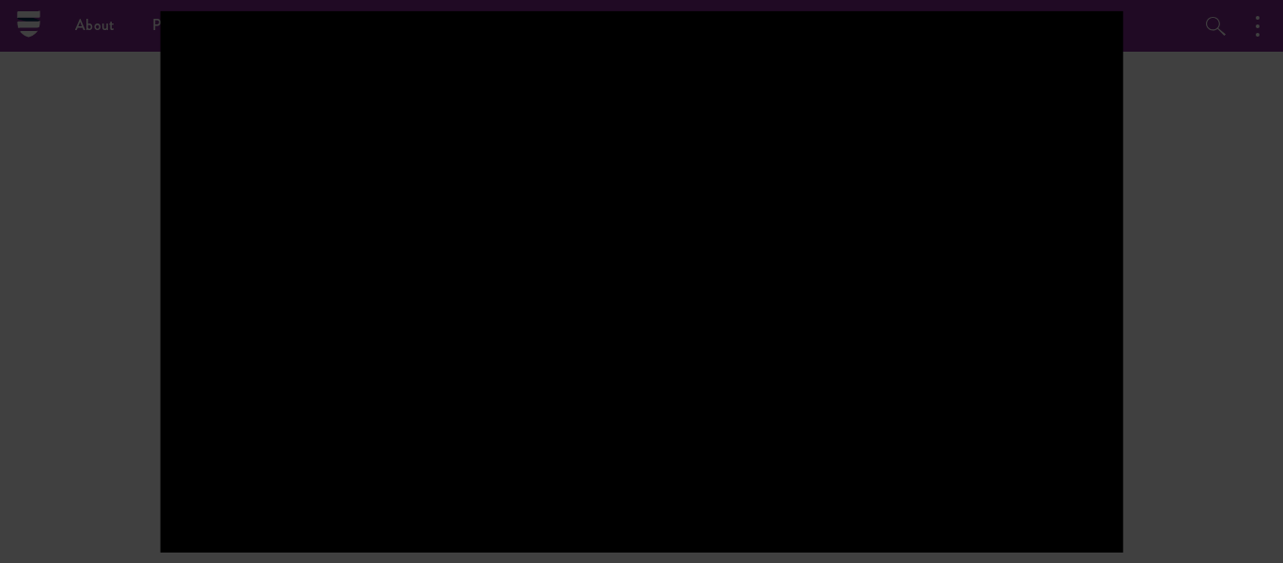
click at [1008, 378] on div at bounding box center [642, 280] width 963 height 541
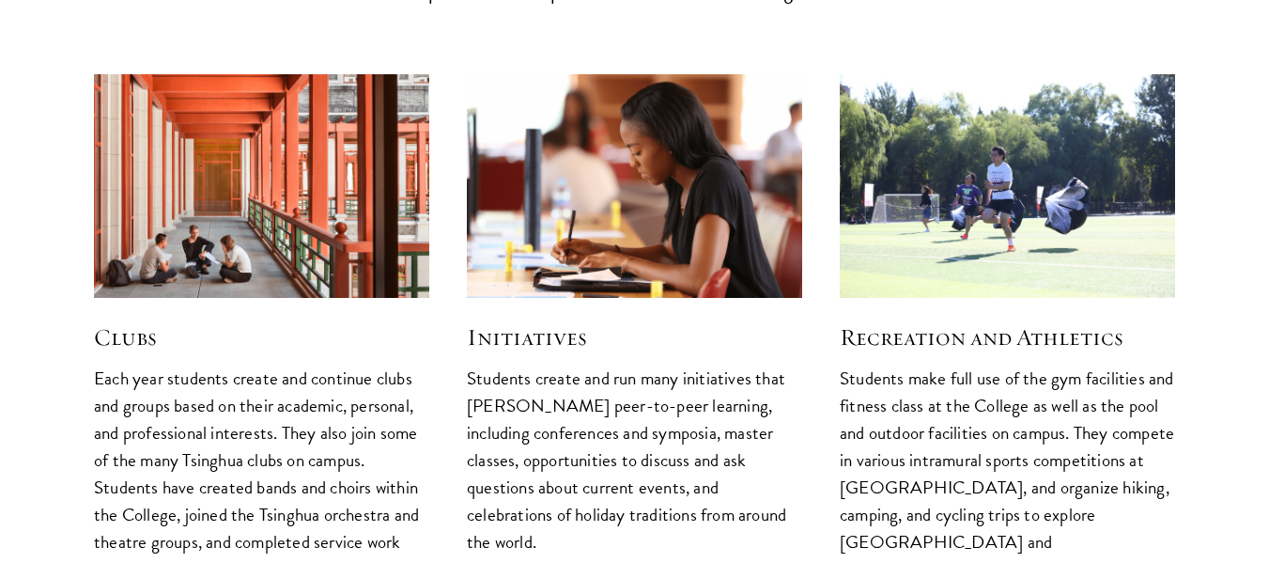
scroll to position [4765, 0]
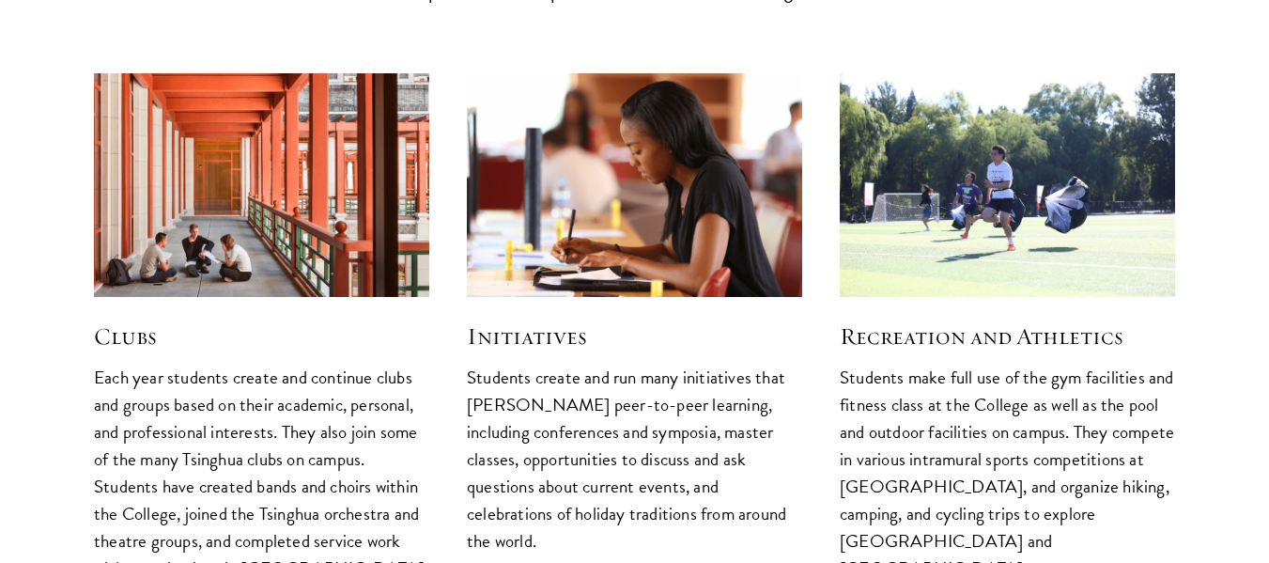
click at [136, 320] on h5 "Clubs" at bounding box center [261, 336] width 335 height 32
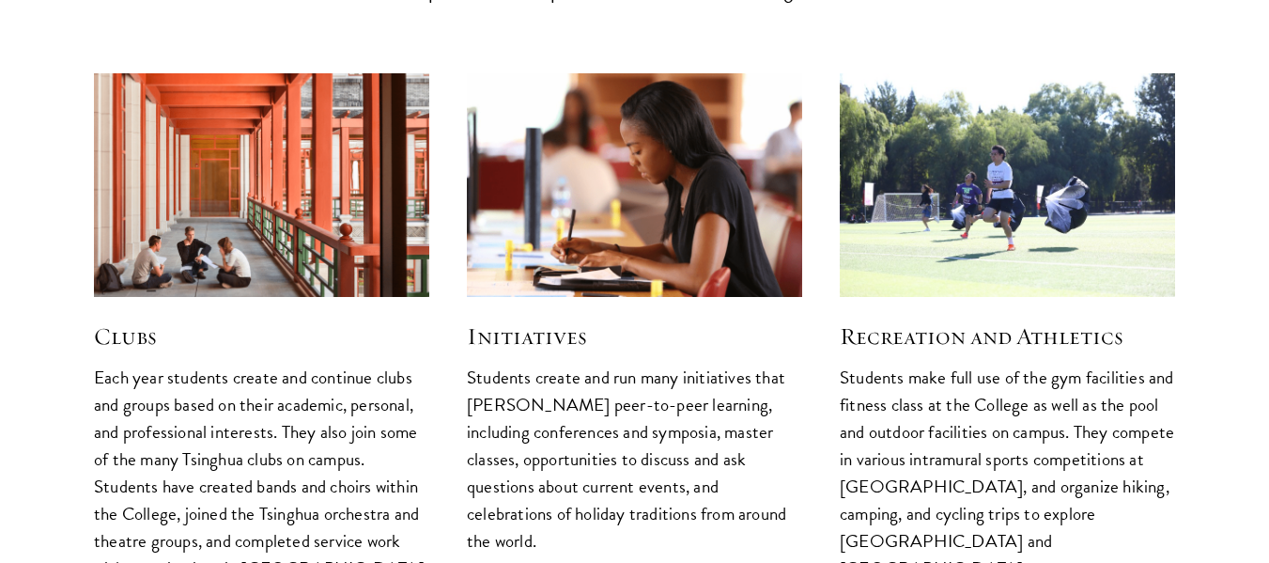
click at [151, 181] on img at bounding box center [262, 185] width 356 height 238
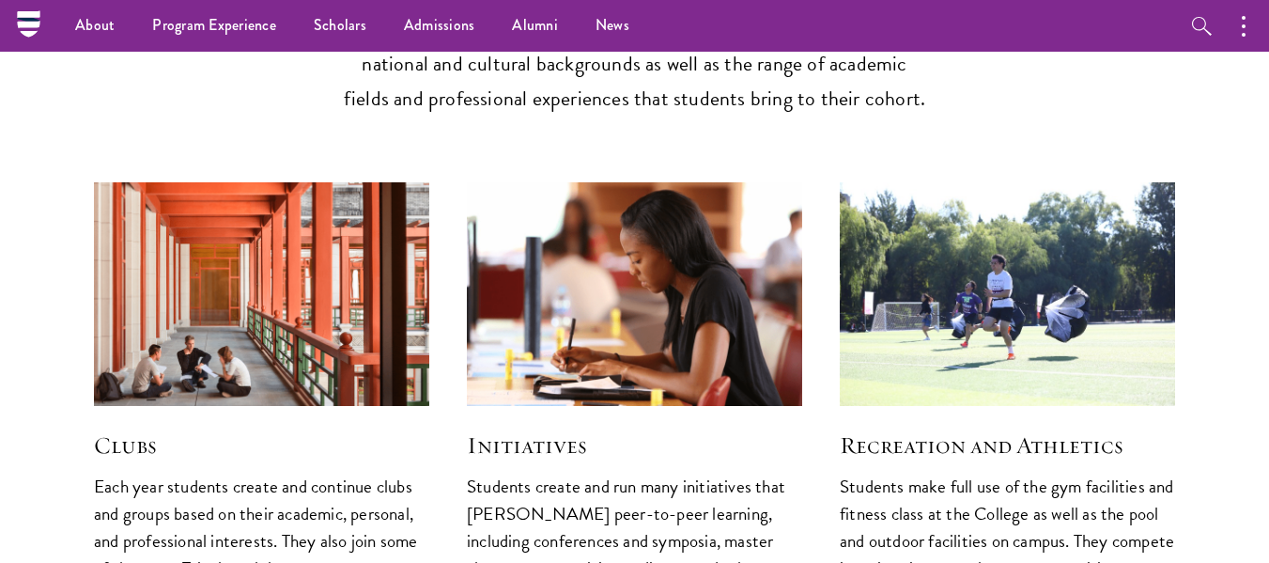
scroll to position [4655, 0]
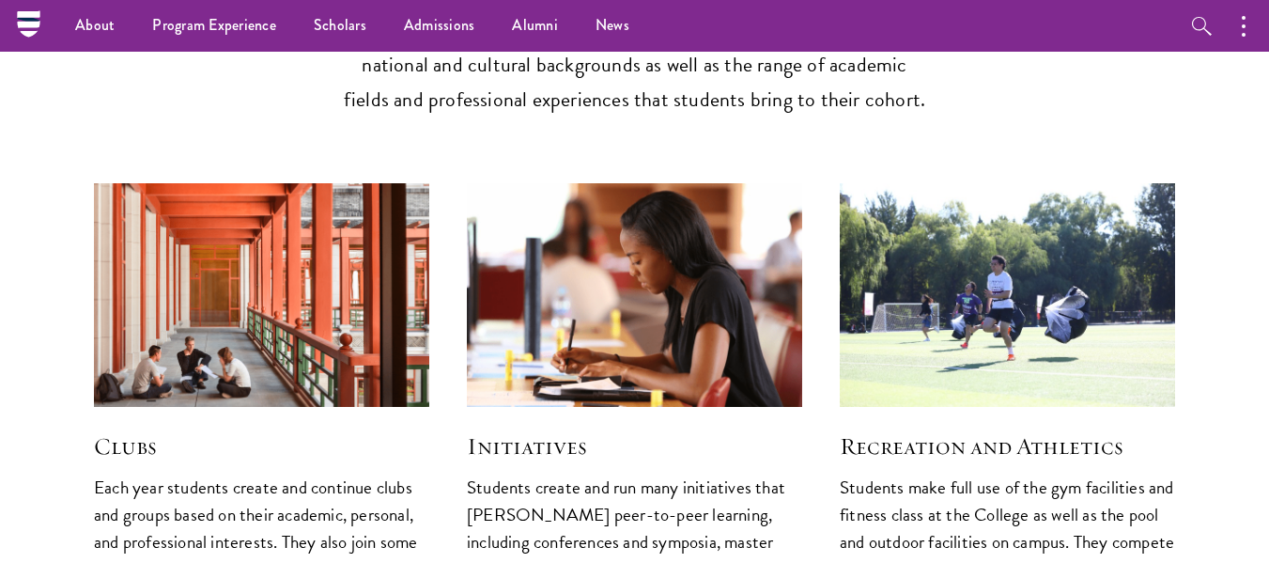
click at [193, 290] on img at bounding box center [262, 295] width 356 height 238
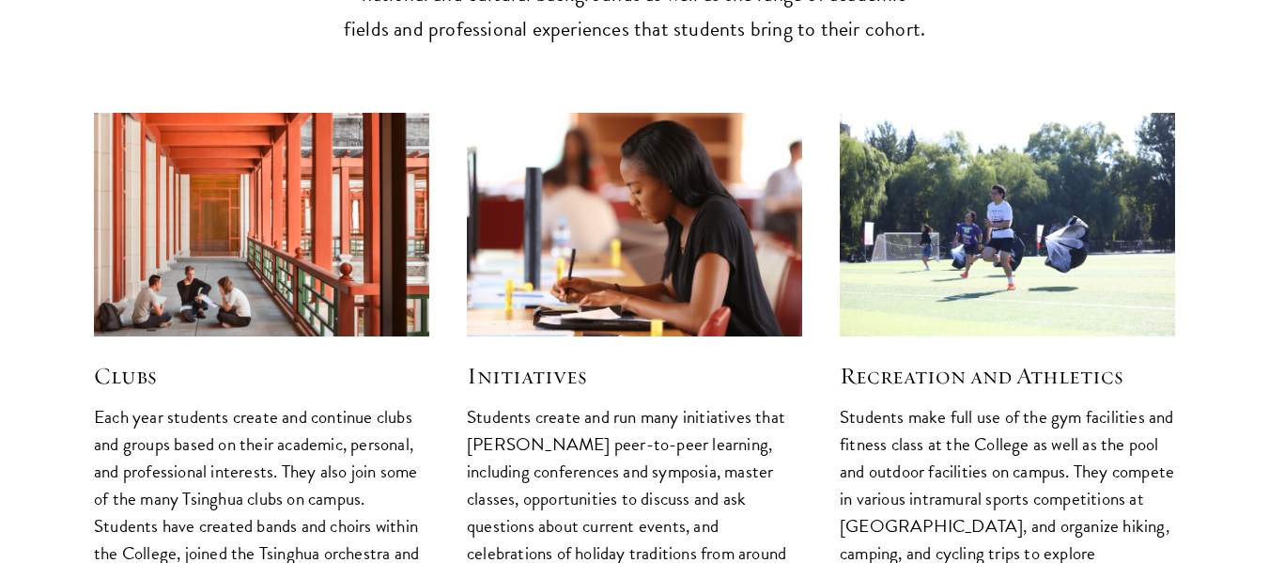
scroll to position [4729, 0]
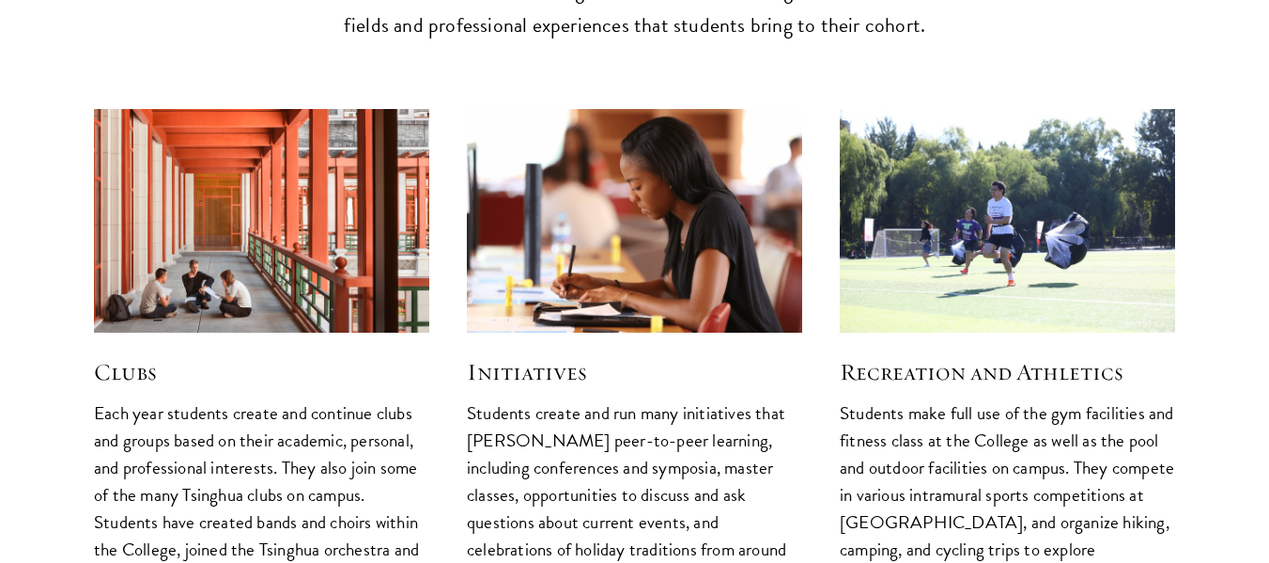
click at [113, 356] on h5 "Clubs" at bounding box center [261, 372] width 335 height 32
click at [126, 356] on h5 "Clubs" at bounding box center [261, 372] width 335 height 32
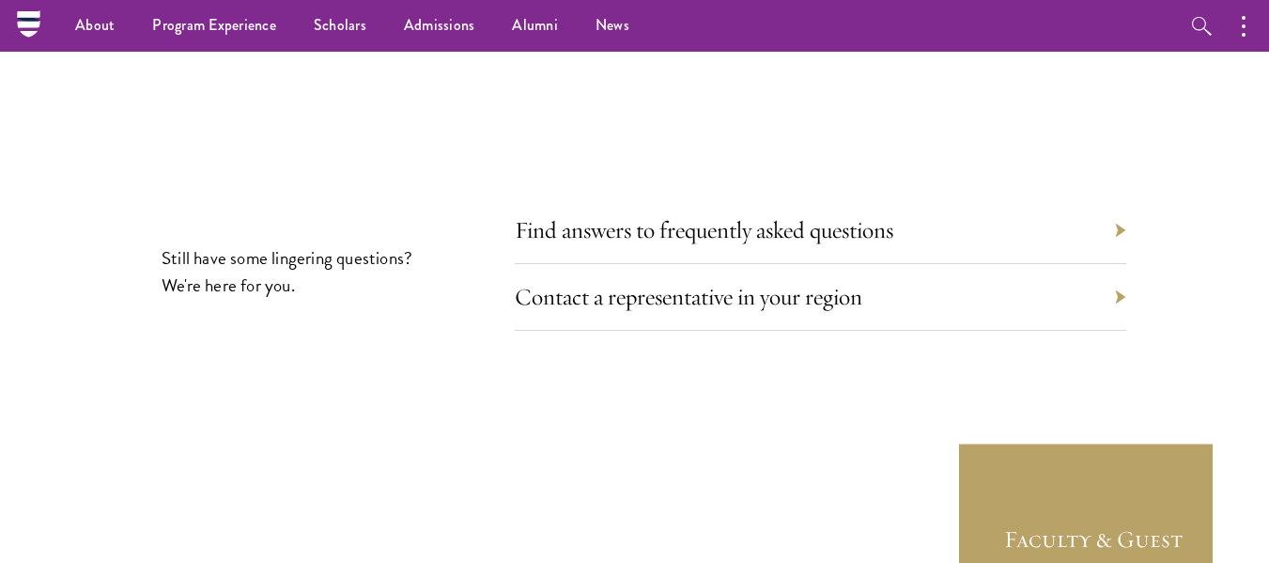
scroll to position [6030, 0]
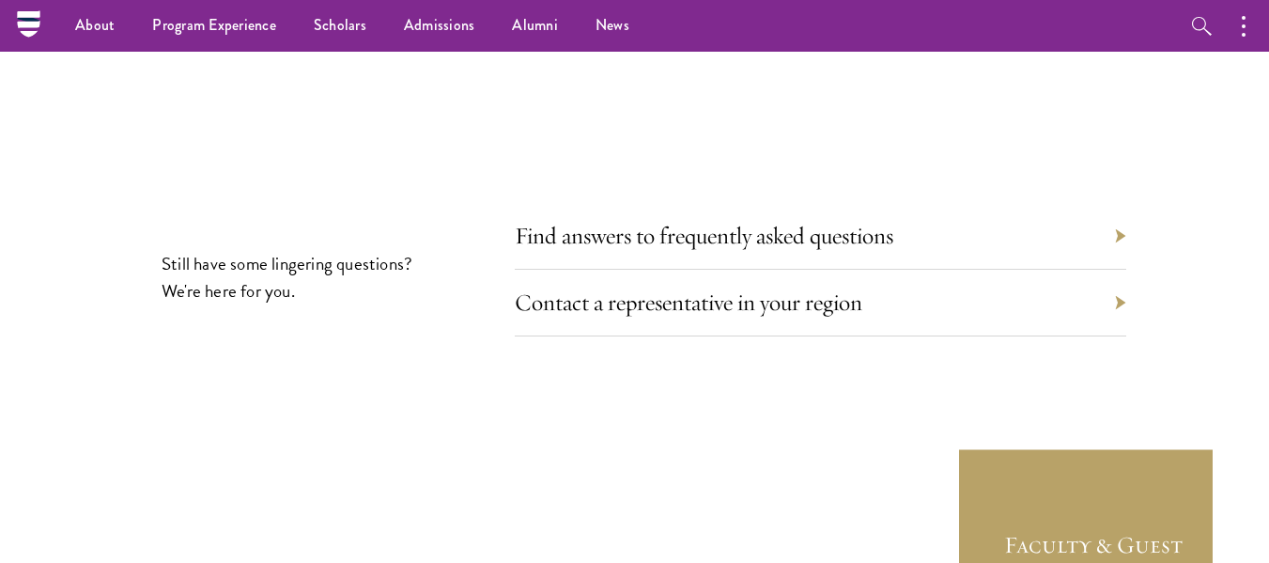
click at [1180, 276] on section "Still have some lingering questions? We're here for you. Find answers to freque…" at bounding box center [634, 385] width 1269 height 336
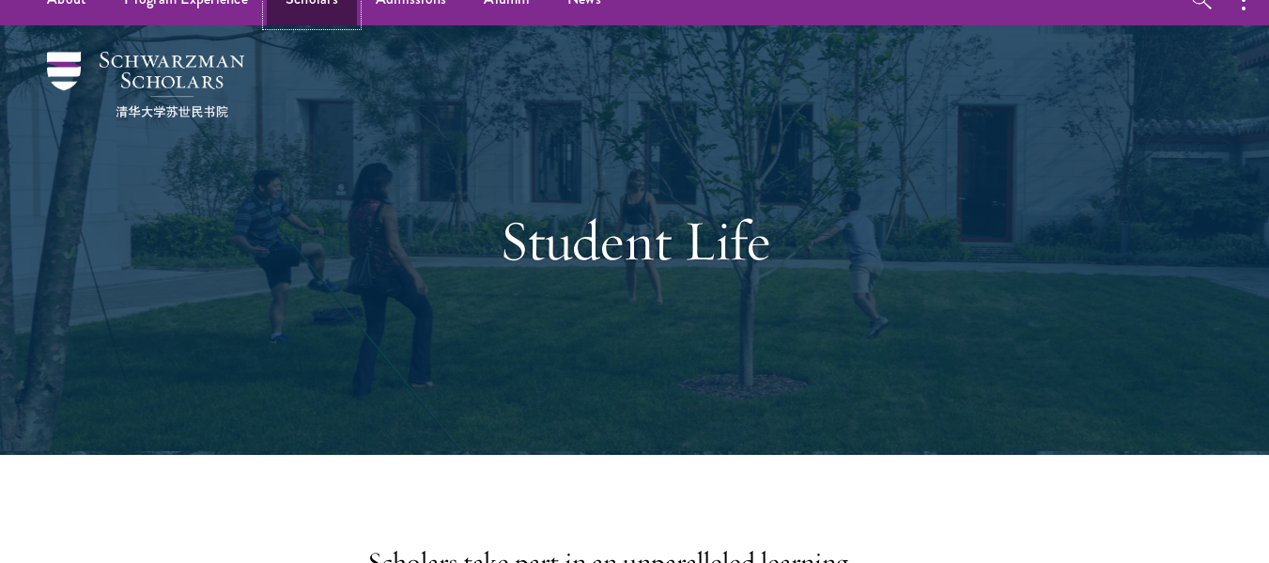
scroll to position [0, 0]
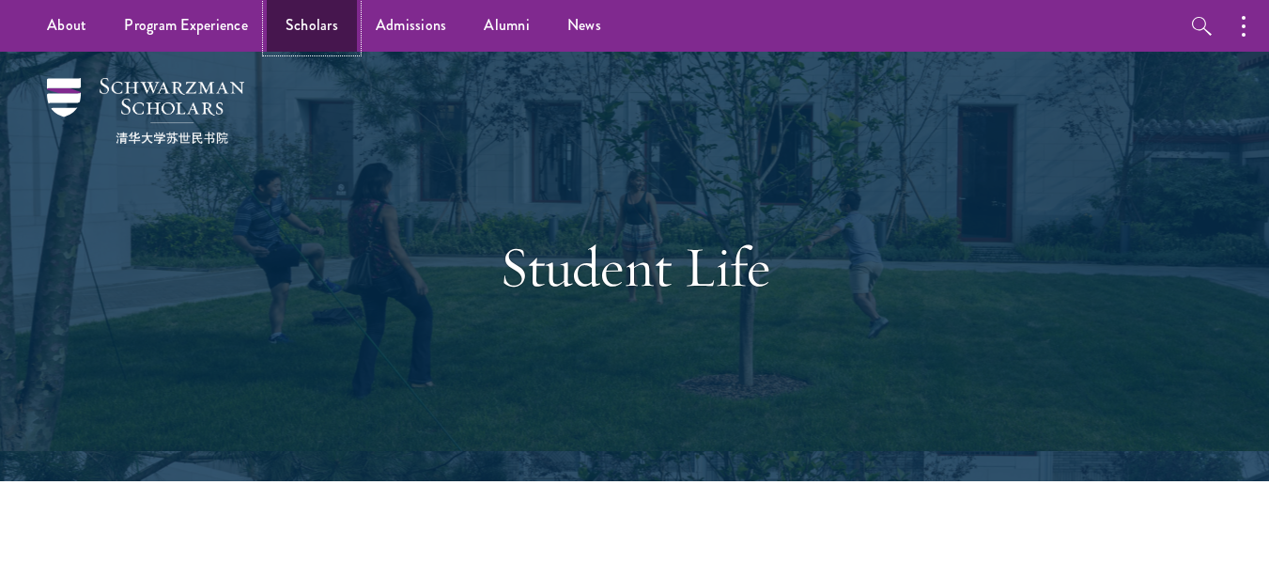
click at [301, 34] on link "Scholars" at bounding box center [312, 26] width 90 height 52
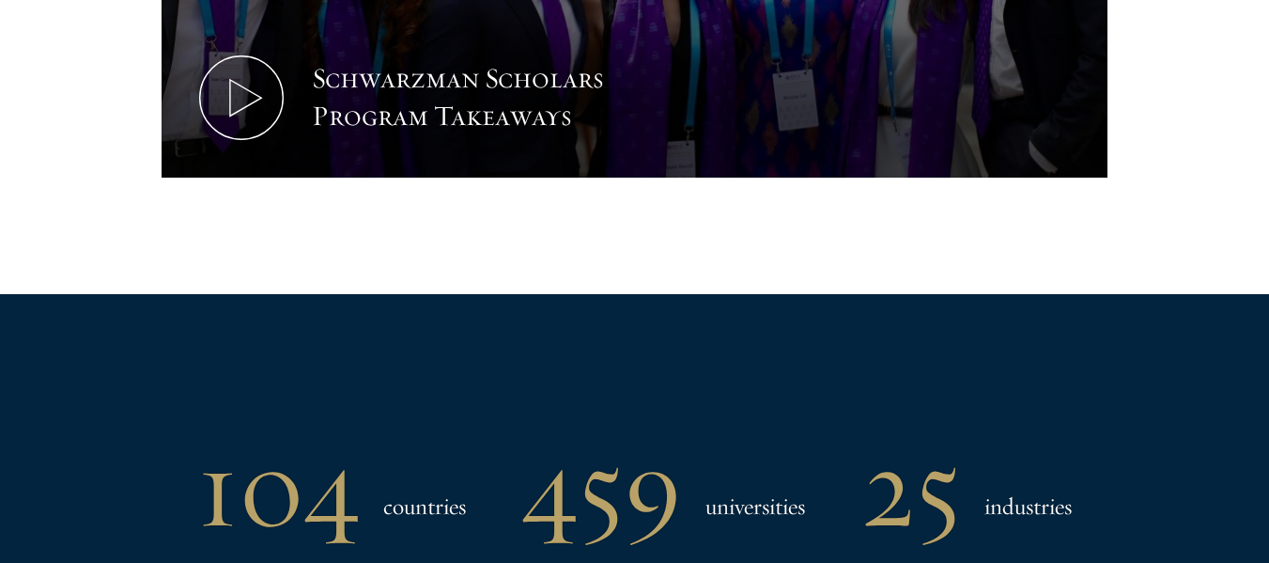
scroll to position [1257, 0]
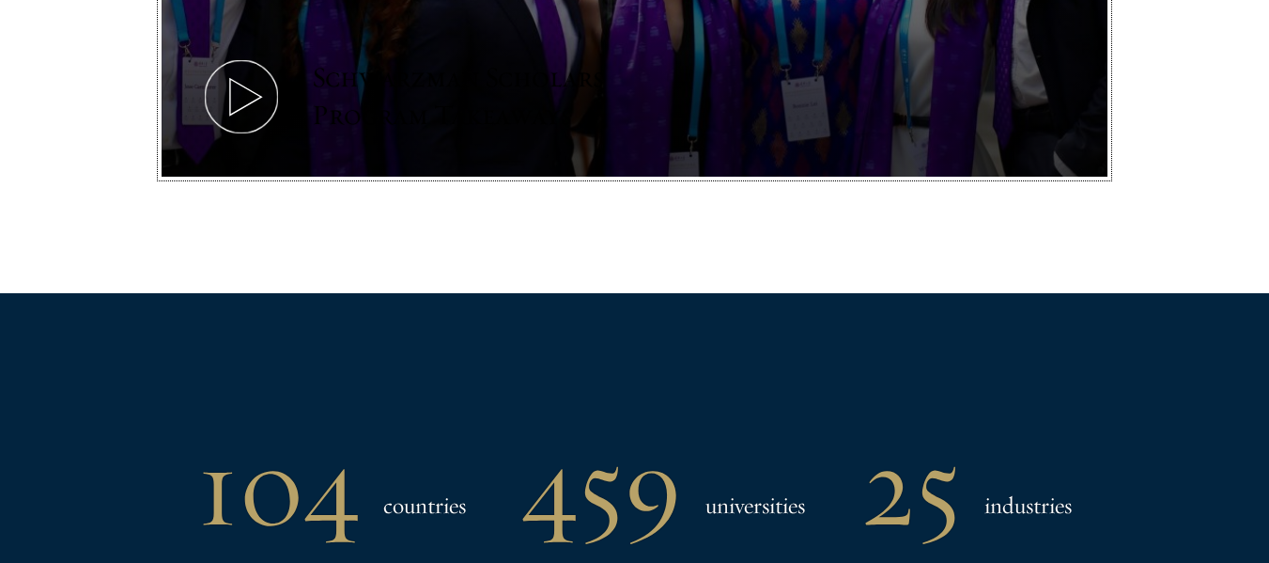
click at [256, 76] on icon at bounding box center [241, 96] width 85 height 85
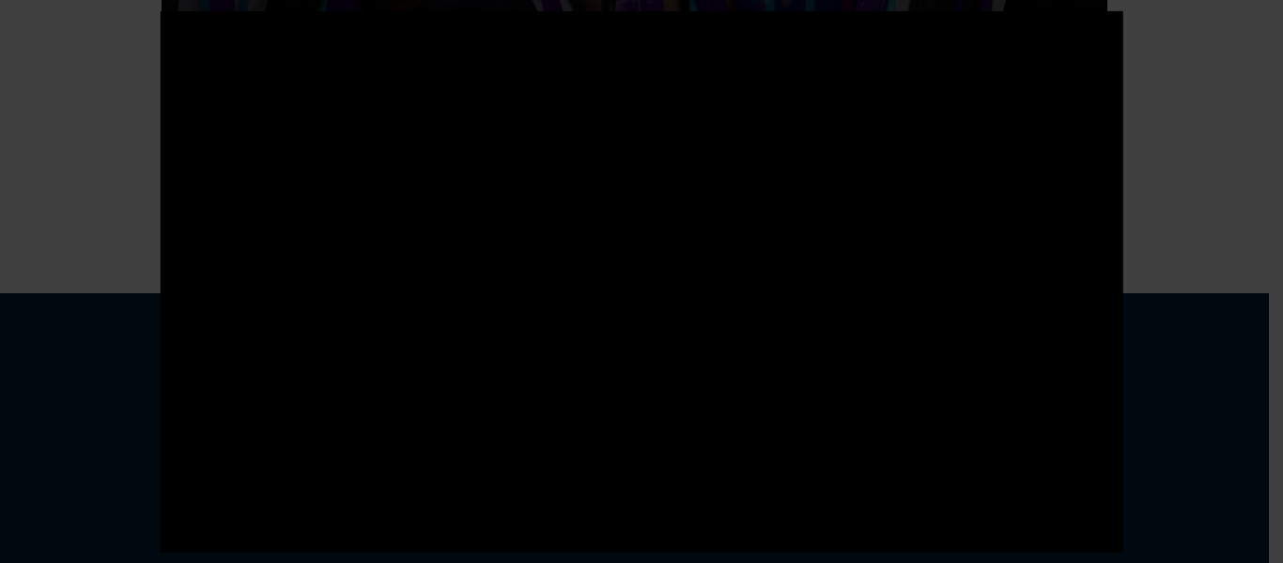
click at [1127, 237] on div at bounding box center [641, 281] width 1283 height 563
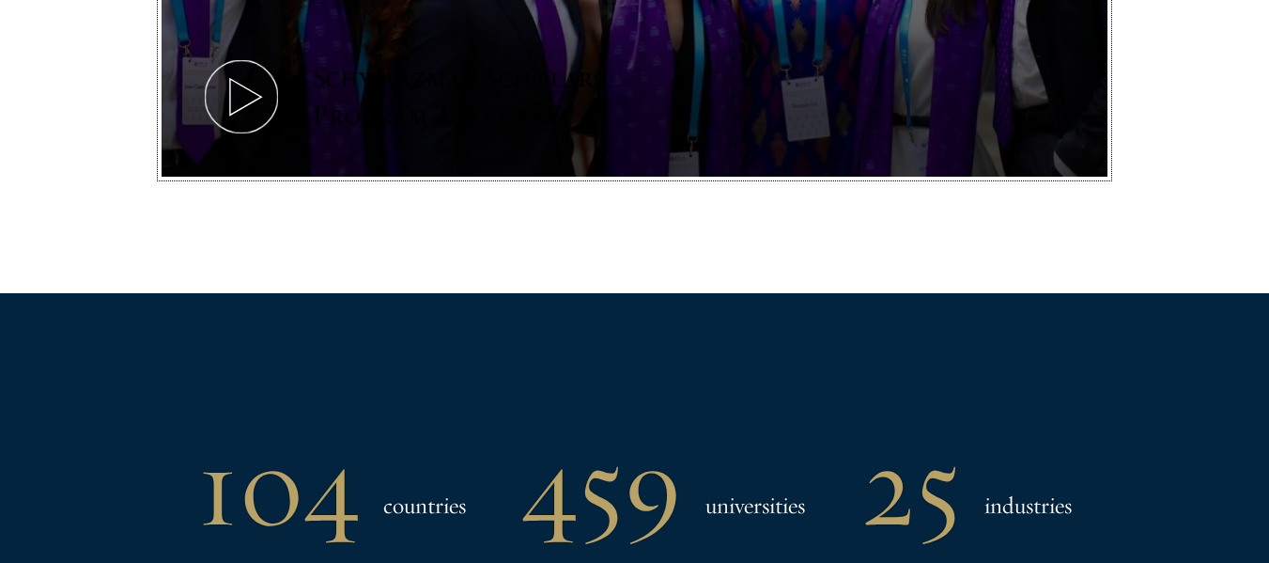
click at [407, 85] on div "Schwarzman Scholars Program Takeaways" at bounding box center [485, 96] width 347 height 75
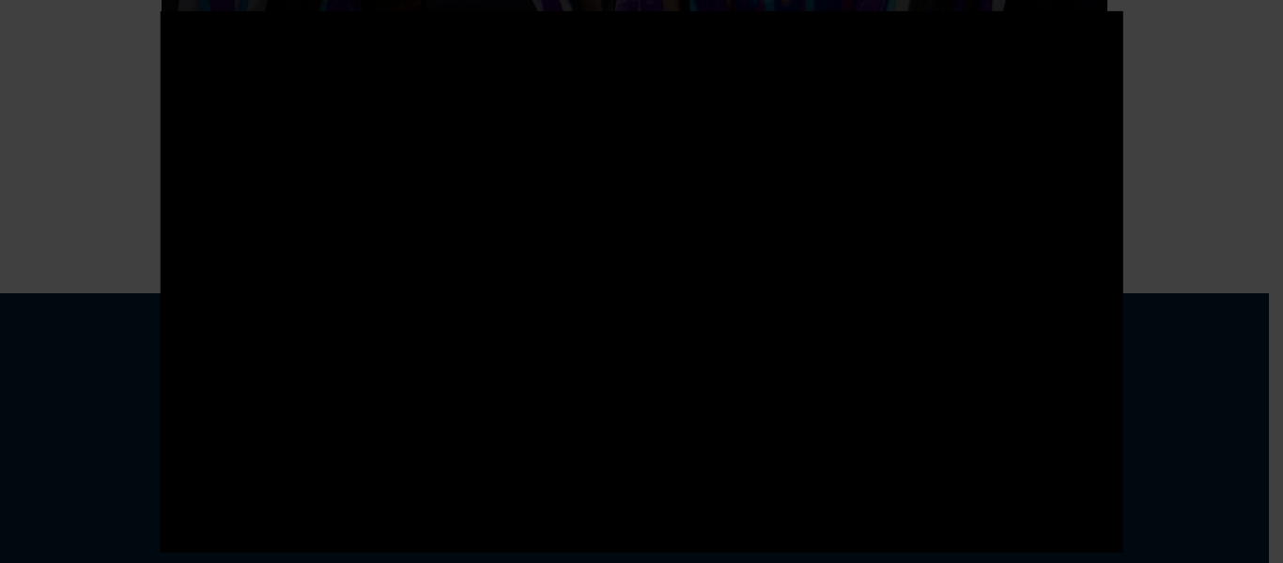
click at [77, 126] on div at bounding box center [641, 281] width 1283 height 563
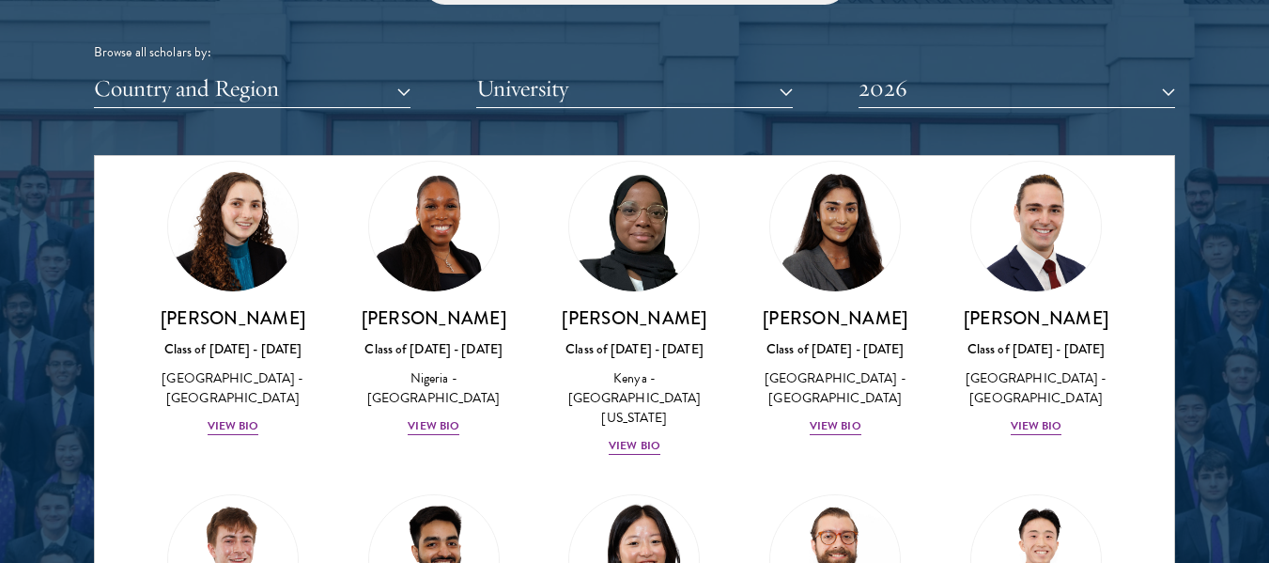
scroll to position [7626, 0]
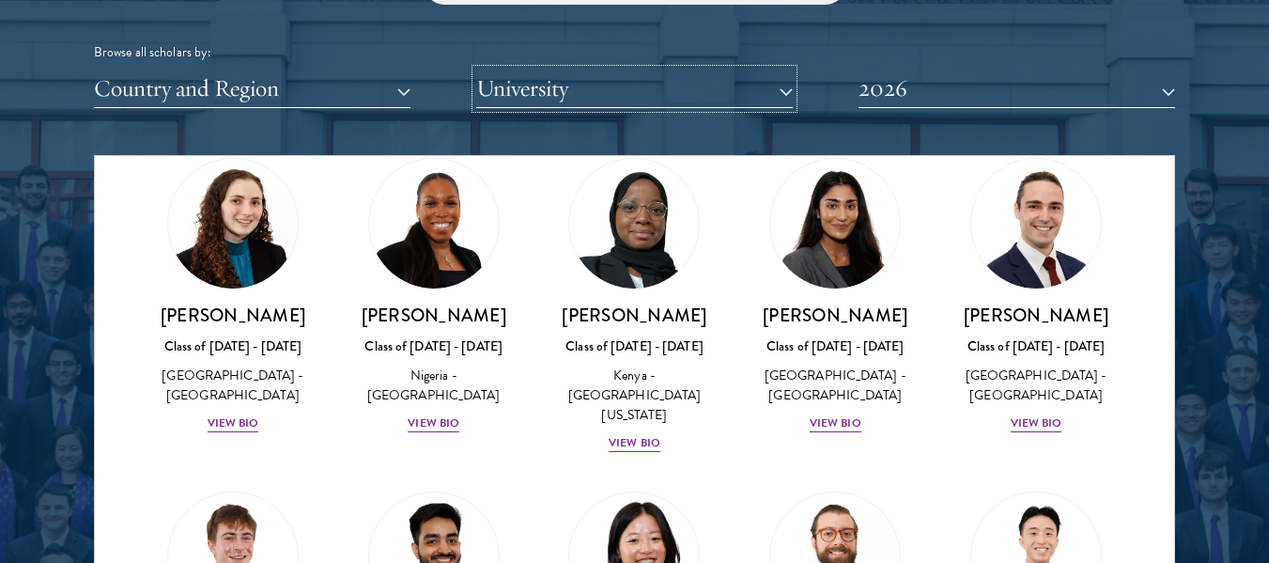
click at [530, 86] on button "University" at bounding box center [634, 88] width 316 height 39
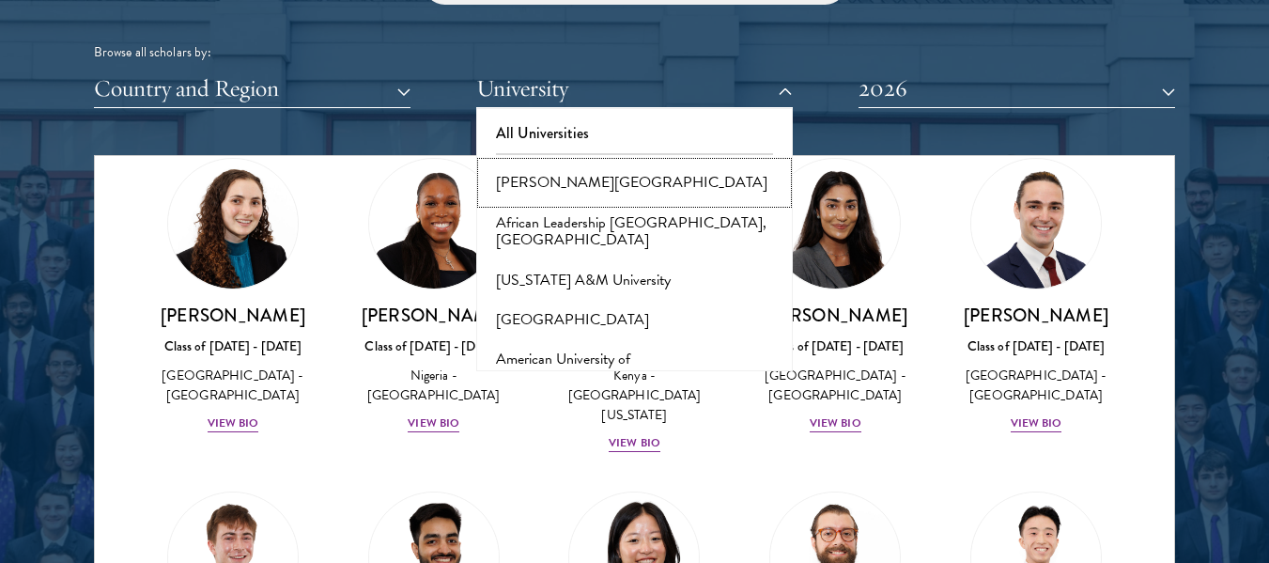
click at [538, 180] on button "Adekunle Ajasin University" at bounding box center [634, 181] width 305 height 39
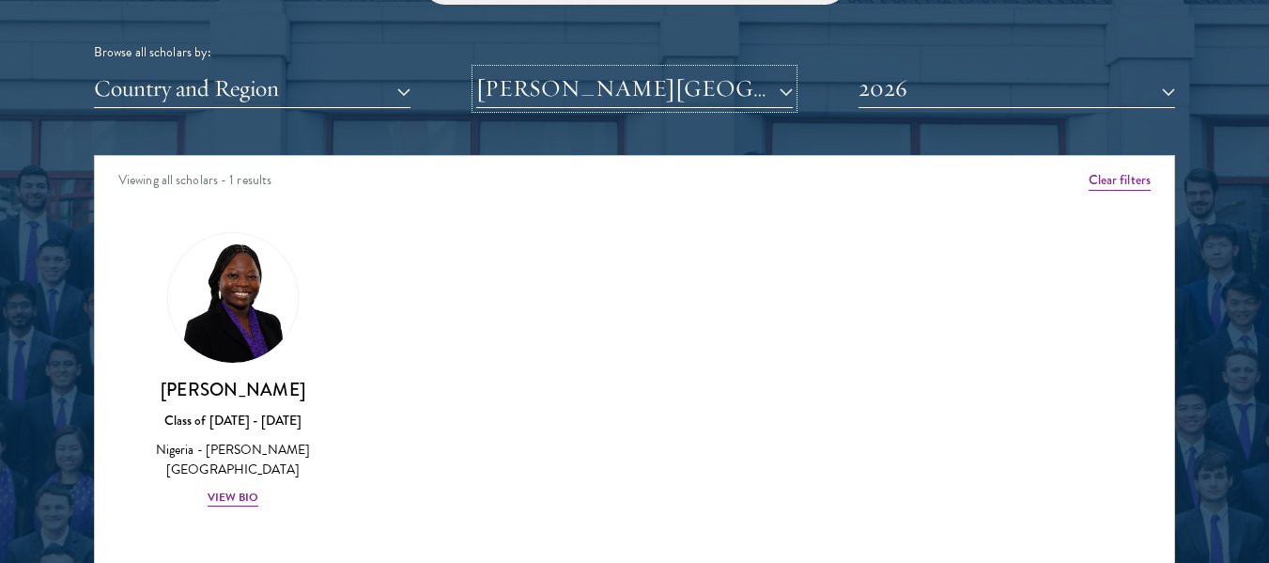
click at [620, 98] on button "Adekunle Ajasin University" at bounding box center [634, 88] width 316 height 39
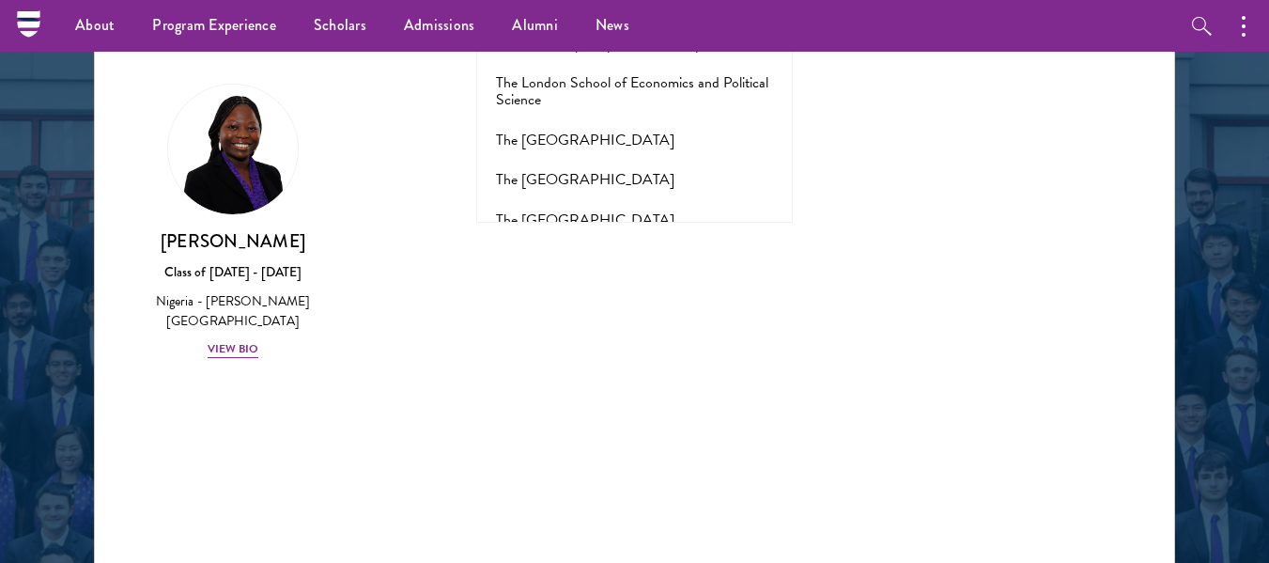
scroll to position [12212, 0]
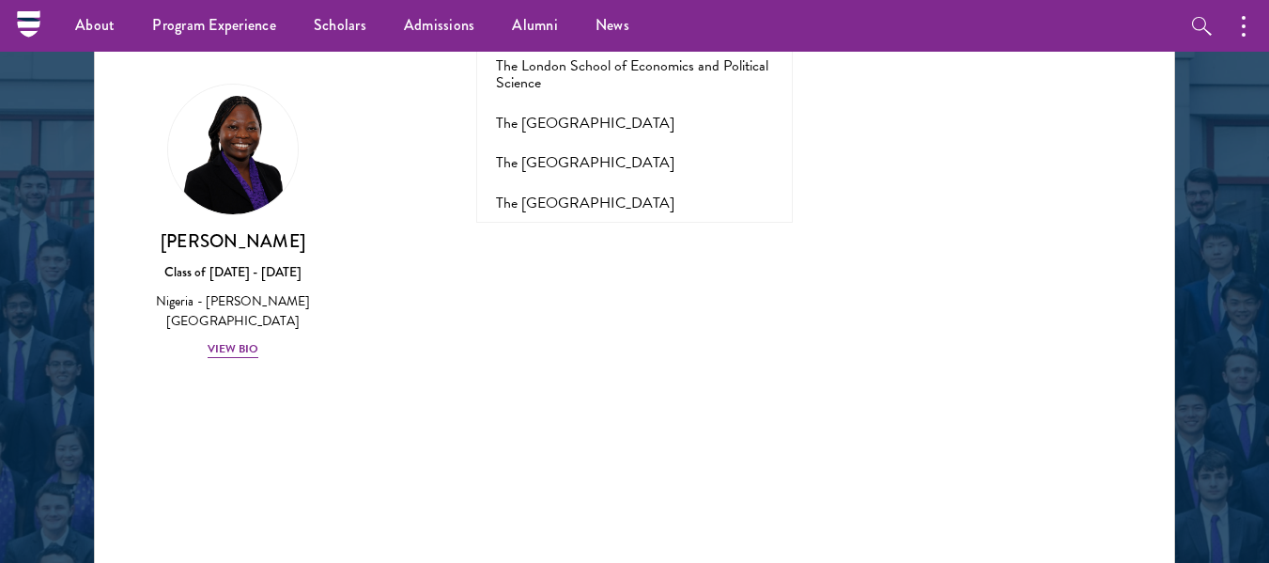
click at [531, 501] on button "Tsinghua University" at bounding box center [634, 520] width 305 height 39
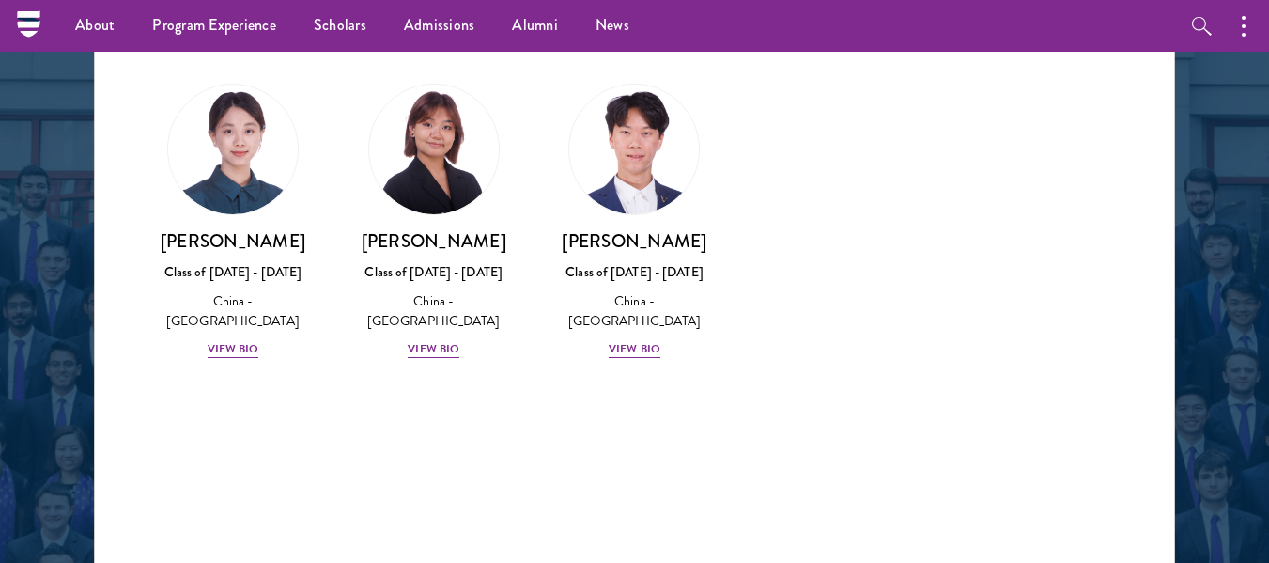
click at [915, 324] on div "Amber Class of 2025 - 2026 China - Peking University View Bio Cirenquji Class o…" at bounding box center [634, 238] width 1079 height 356
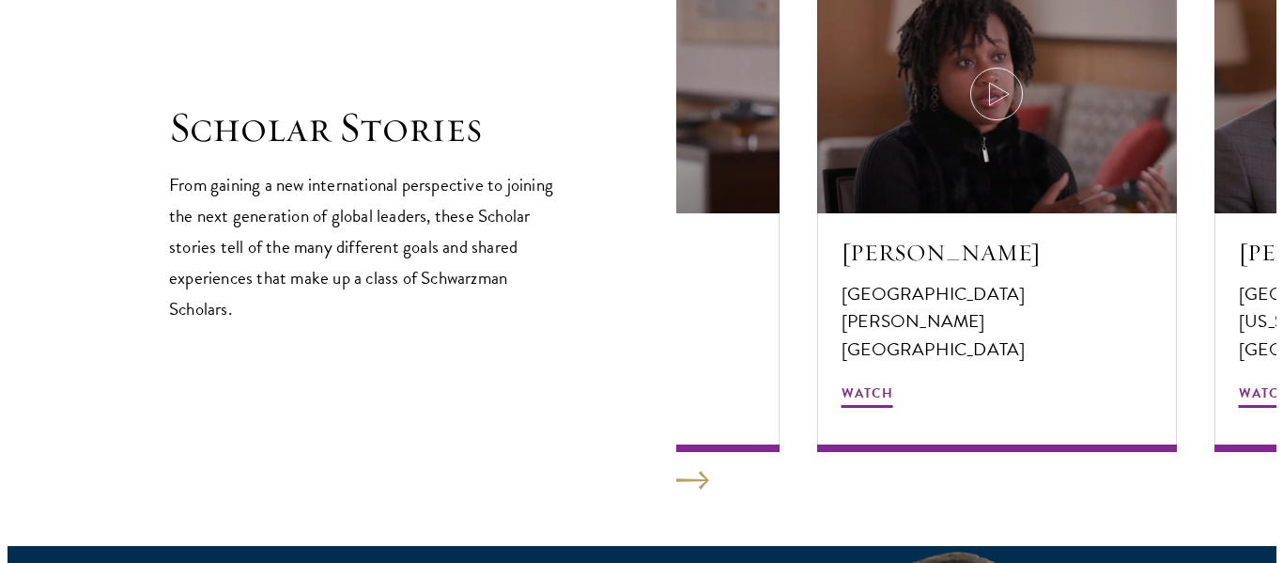
scroll to position [3256, 0]
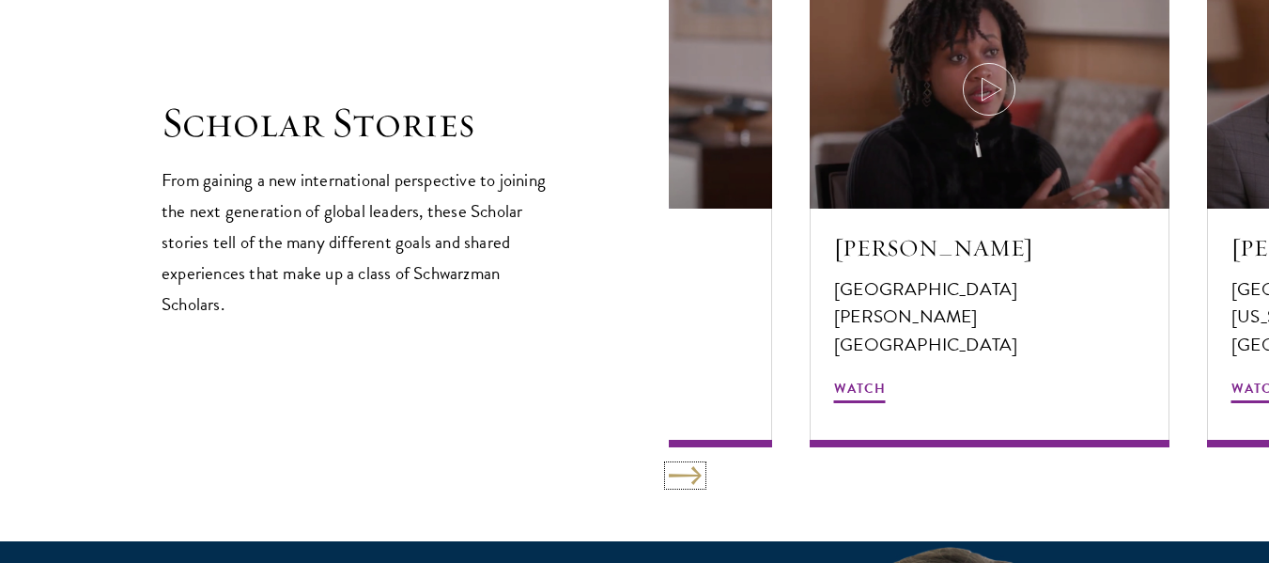
click at [687, 471] on button at bounding box center [685, 475] width 33 height 19
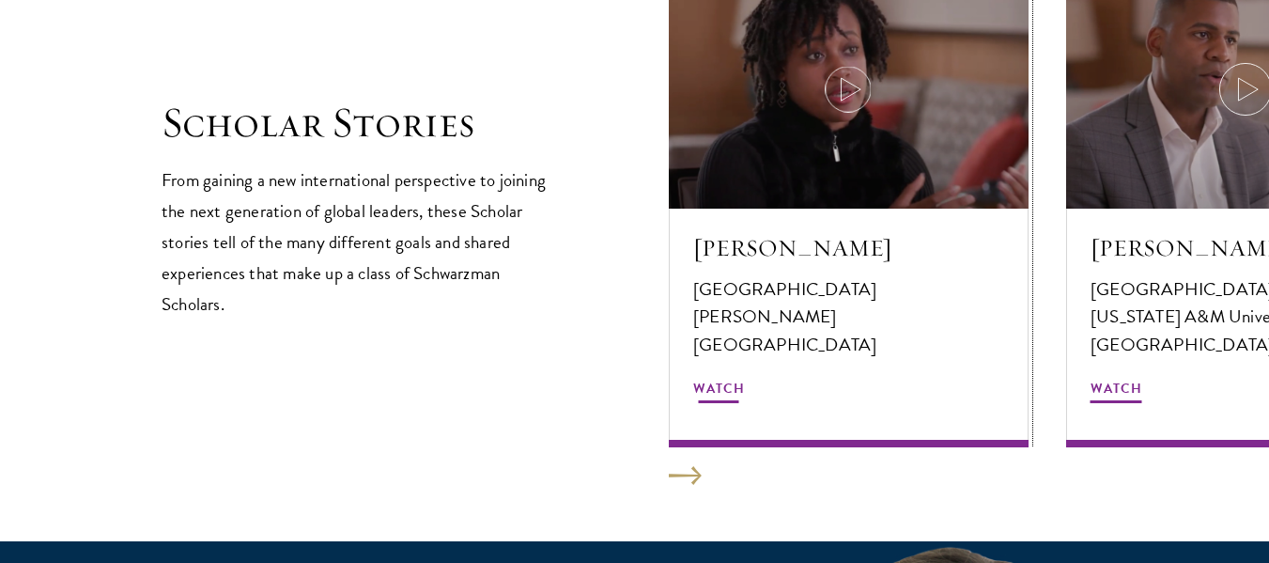
click at [861, 87] on icon at bounding box center [848, 89] width 53 height 53
